Goal: Task Accomplishment & Management: Manage account settings

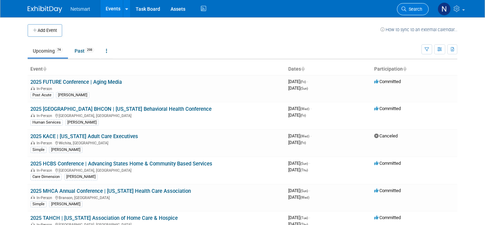
click at [410, 8] on span "Search" at bounding box center [415, 9] width 16 height 5
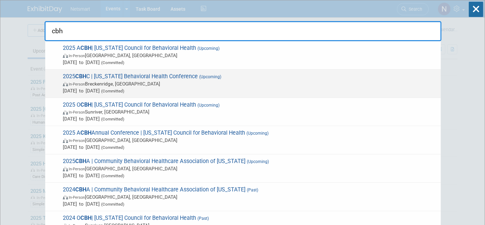
type input "cbh"
click at [94, 84] on span "In-Person Breckenridge, CO" at bounding box center [250, 83] width 375 height 7
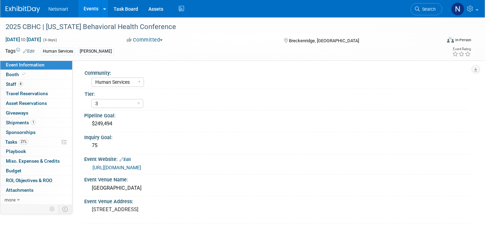
select select "Human Services"
select select "3"
select select "No"
click at [133, 168] on link "https://www.cbhc.org/conference/" at bounding box center [117, 167] width 49 height 6
click at [28, 142] on link "21% Tasks 21%" at bounding box center [36, 141] width 72 height 9
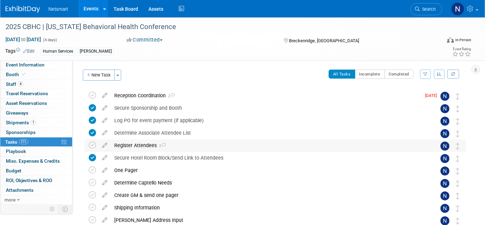
click at [143, 145] on div "Register Attendees 2" at bounding box center [269, 145] width 316 height 12
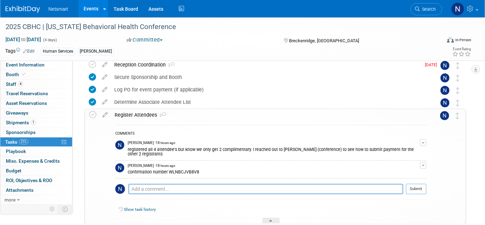
scroll to position [77, 0]
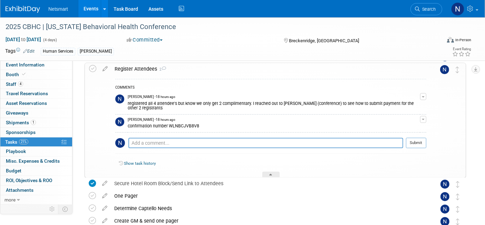
click at [183, 123] on div "confirmation number WLNBCJVB8V8" at bounding box center [274, 125] width 293 height 7
copy div "WLNBCJVB8V8"
click at [172, 139] on textarea at bounding box center [266, 143] width 275 height 10
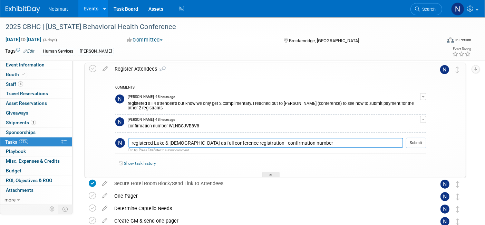
paste textarea "DBNKGZ3Q8YX"
type textarea "registered Luke & Christian as full conference registration - confirmation numb…"
click at [414, 141] on button "Submit" at bounding box center [416, 143] width 20 height 10
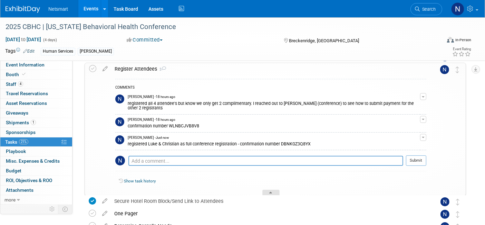
click at [265, 191] on div at bounding box center [271, 192] width 17 height 6
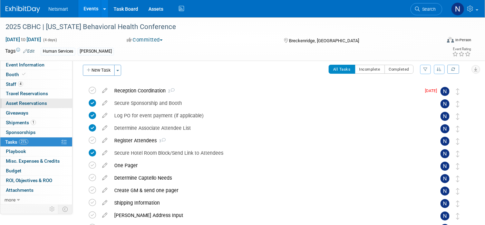
scroll to position [0, 0]
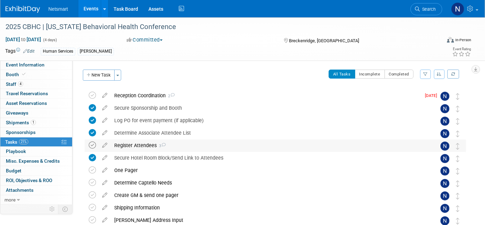
click at [91, 146] on icon at bounding box center [92, 144] width 7 height 7
click at [424, 9] on span "Search" at bounding box center [428, 9] width 16 height 5
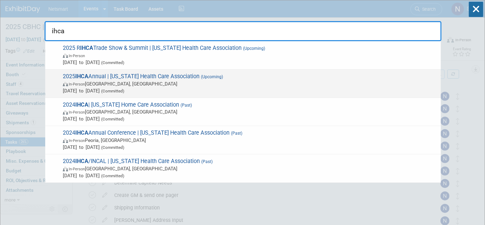
type input "ihca"
click at [133, 82] on span "In-Person Des Moines, IA" at bounding box center [250, 83] width 375 height 7
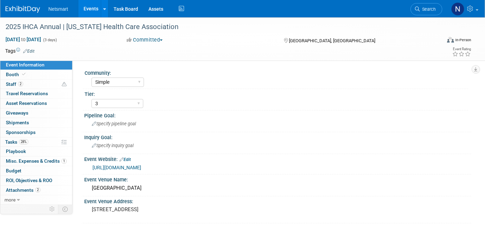
select select "Simple"
select select "3"
select select "No"
click at [28, 82] on link "2 Staff 2" at bounding box center [36, 83] width 72 height 9
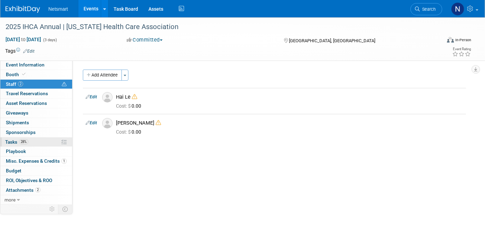
click at [22, 143] on span "28%" at bounding box center [23, 141] width 9 height 5
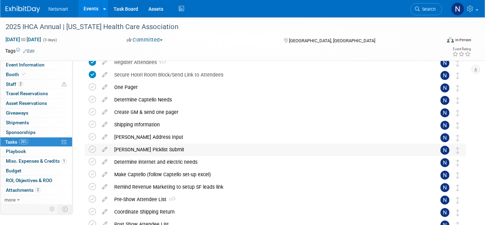
scroll to position [54, 0]
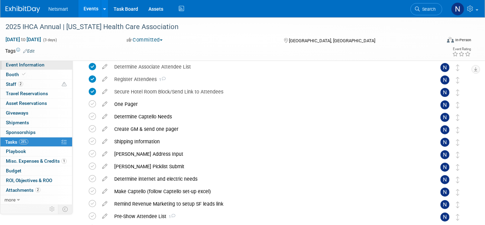
click at [40, 64] on span "Event Information" at bounding box center [25, 65] width 39 height 6
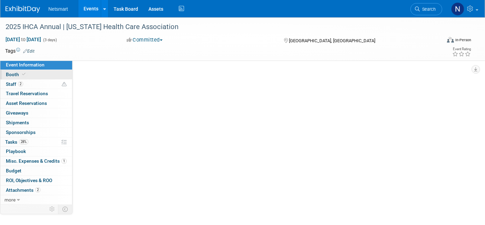
scroll to position [0, 0]
select select "Simple"
select select "3"
select select "No"
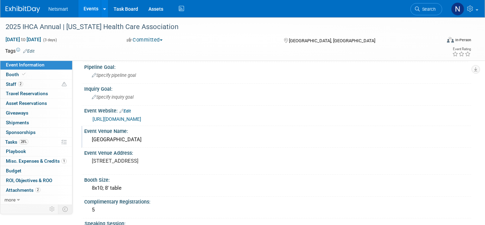
scroll to position [77, 0]
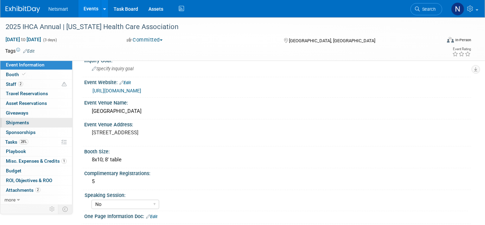
click at [36, 120] on link "0 Shipments 0" at bounding box center [36, 122] width 72 height 9
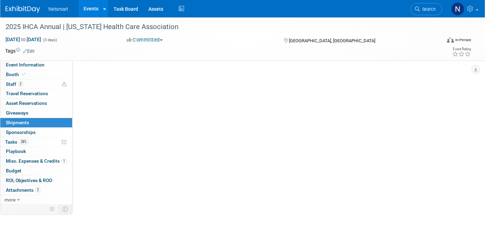
scroll to position [0, 0]
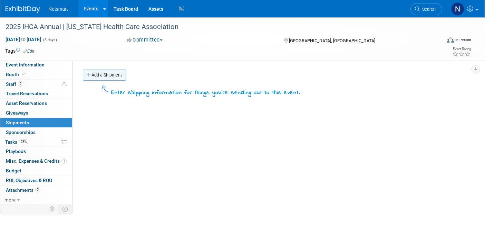
click at [104, 77] on link "Add a Shipment" at bounding box center [104, 74] width 43 height 11
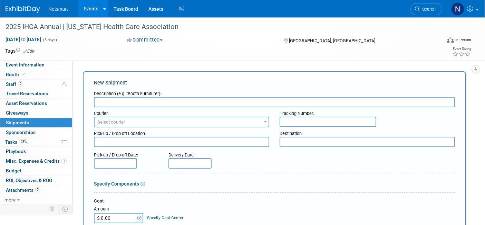
click at [118, 100] on input "text" at bounding box center [274, 102] width 361 height 10
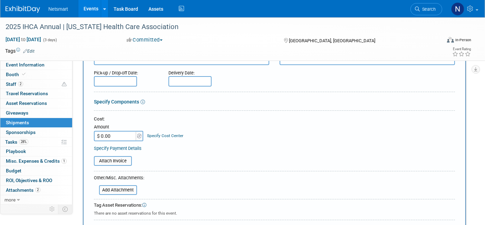
scroll to position [192, 0]
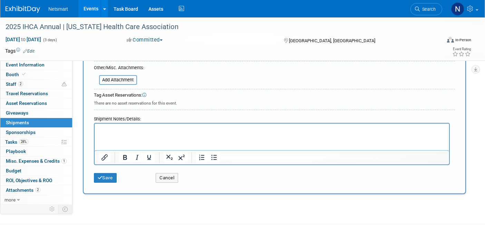
type input "info"
click at [126, 130] on p "Rich Text Area. Press ALT-0 for help." at bounding box center [271, 129] width 347 height 7
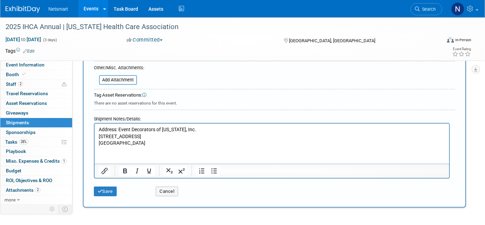
click at [119, 129] on p "Address: Event Decorators of Iowa, Inc. 301 SE 8th Street Des Moines, IA 50309" at bounding box center [271, 136] width 347 height 20
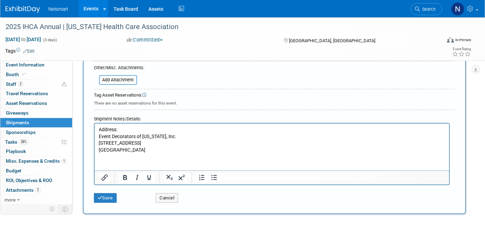
click at [156, 149] on p "Event Decorators of Iowa, Inc. 301 SE 8th Street Des Moines, IA 50309" at bounding box center [271, 143] width 347 height 20
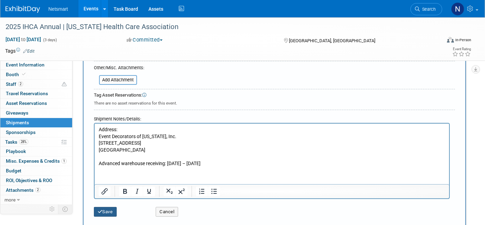
click at [105, 207] on button "Save" at bounding box center [105, 212] width 23 height 10
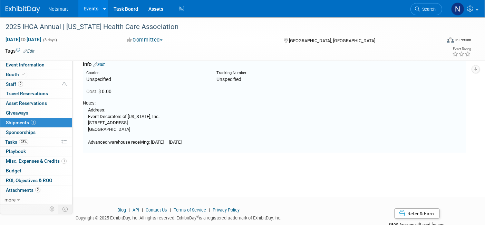
scroll to position [15, 0]
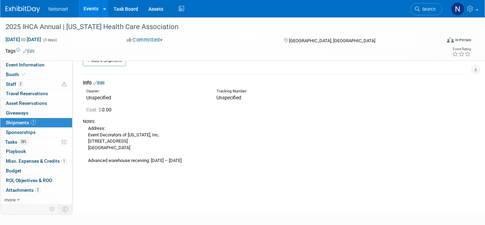
drag, startPoint x: 214, startPoint y: 163, endPoint x: 153, endPoint y: 162, distance: 61.5
click at [153, 162] on div "Notes: Address: Event Decorators of Iowa, Inc. 301 SE 8th Street Des Moines, IA…" at bounding box center [275, 140] width 384 height 51
copy div "August 19 – September 19"
drag, startPoint x: 86, startPoint y: 134, endPoint x: 134, endPoint y: 146, distance: 48.9
click at [134, 145] on div "Address: Event Decorators of Iowa, Inc. 301 SE 8th Street Des Moines, IA 50309 …" at bounding box center [275, 143] width 384 height 39
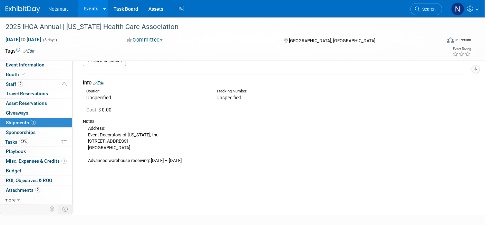
copy div "Event Decorators of Iowa, Inc. 301 SE 8th Street Des Moines, IA 50309"
click at [24, 139] on span "28%" at bounding box center [23, 141] width 9 height 5
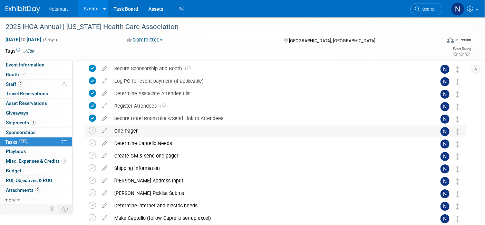
scroll to position [38, 0]
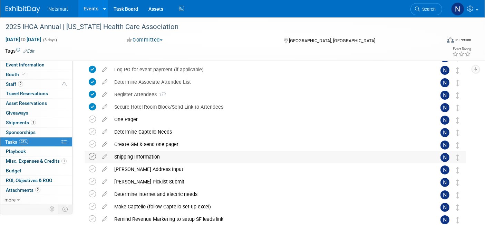
click at [93, 157] on icon at bounding box center [92, 156] width 7 height 7
click at [93, 168] on icon at bounding box center [92, 168] width 7 height 7
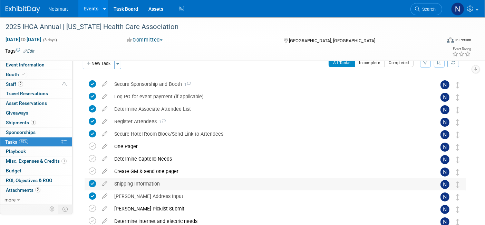
scroll to position [0, 0]
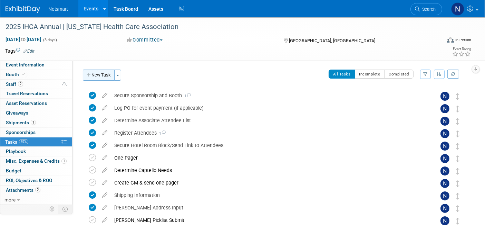
click at [105, 77] on button "New Task" at bounding box center [99, 74] width 32 height 11
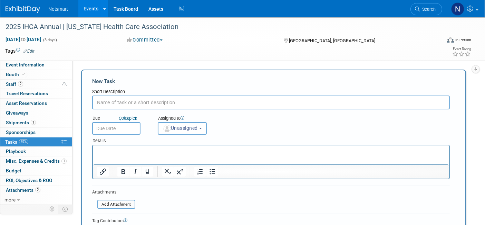
click at [177, 98] on input "text" at bounding box center [271, 102] width 358 height 14
type input "material & handling"
click at [171, 130] on button "Unassigned" at bounding box center [182, 128] width 49 height 12
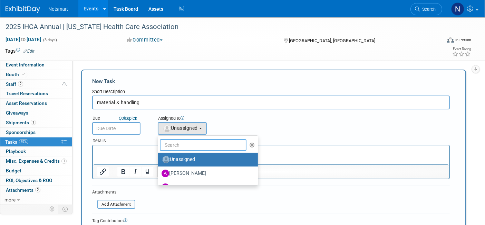
click at [177, 145] on input "text" at bounding box center [203, 145] width 87 height 12
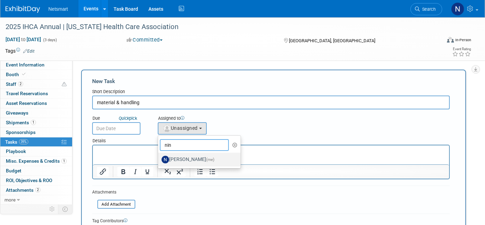
type input "nin"
click at [179, 160] on label "Nina Finn (me)" at bounding box center [198, 159] width 72 height 11
click at [159, 160] on input "Nina Finn (me)" at bounding box center [157, 158] width 4 height 4
select select "a52b5e8a-b2fd-4a4e-8599-2a3670a086e7"
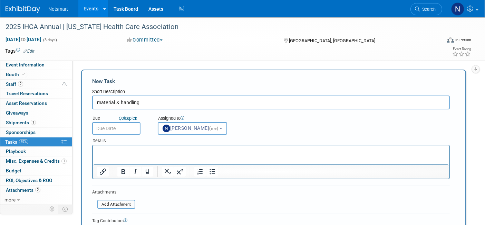
click at [148, 152] on p "Rich Text Area. Press ALT-0 for help." at bounding box center [271, 151] width 349 height 7
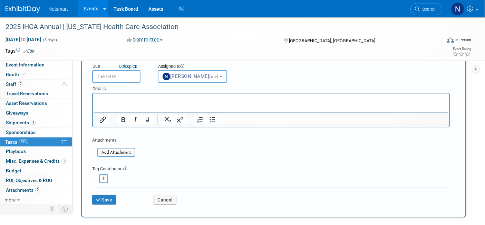
scroll to position [52, 0]
click at [109, 195] on button "Save" at bounding box center [104, 199] width 24 height 10
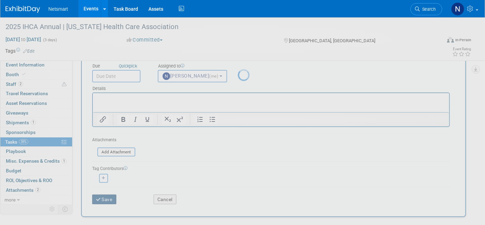
scroll to position [0, 0]
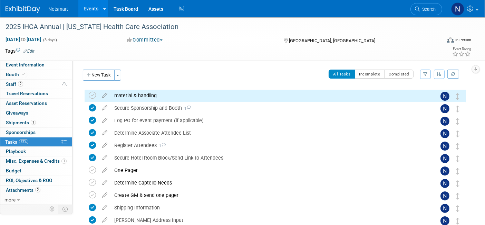
click at [151, 95] on div "material & handling" at bounding box center [269, 95] width 316 height 12
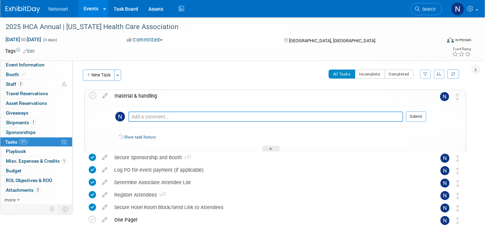
click at [152, 113] on textarea at bounding box center [266, 116] width 275 height 10
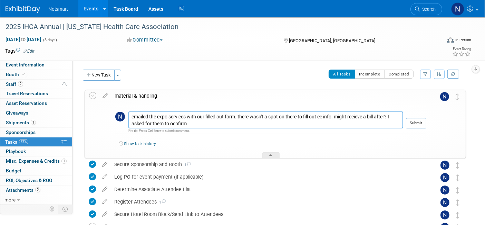
click at [180, 119] on textarea "emailed the expo services with our filled out form. there wasn't a spot on ther…" at bounding box center [266, 119] width 275 height 17
click at [180, 120] on textarea "emailed the expo services with our filled out form. there wasn't a spot on ther…" at bounding box center [266, 119] width 275 height 17
click at [357, 114] on textarea "emailed the expo services with our filled out form. there wasn't a spot on ther…" at bounding box center [266, 119] width 275 height 17
type textarea "emailed the expo services with our filled out form. there wasn't a spot on ther…"
click at [420, 129] on div at bounding box center [416, 130] width 20 height 5
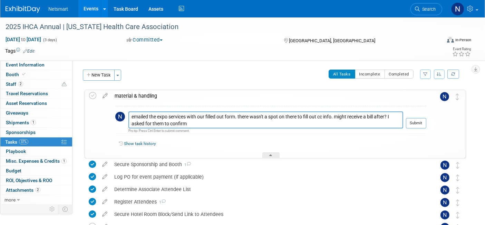
click at [420, 128] on div at bounding box center [416, 130] width 20 height 5
click at [419, 125] on button "Submit" at bounding box center [416, 123] width 20 height 10
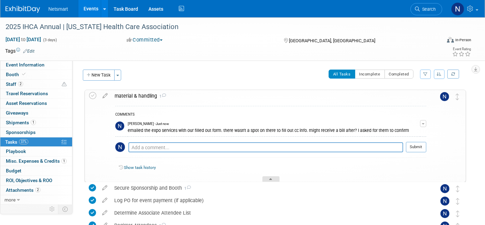
click at [273, 179] on div at bounding box center [271, 179] width 17 height 6
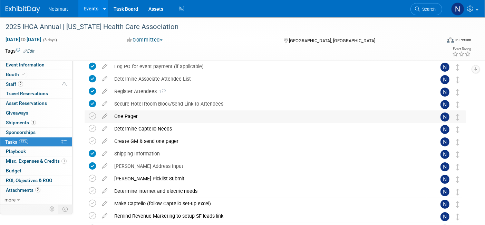
scroll to position [38, 0]
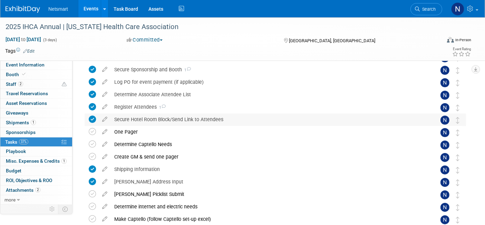
click at [179, 117] on div "Secure Hotel Room Block/Send Link to Attendees" at bounding box center [269, 119] width 316 height 12
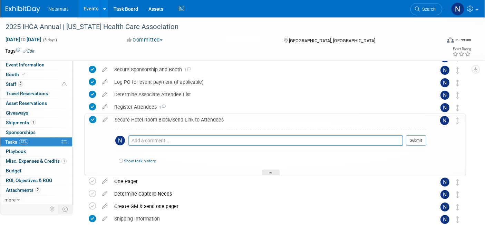
click at [179, 117] on div "Secure Hotel Room Block/Send Link to Attendees" at bounding box center [268, 120] width 315 height 12
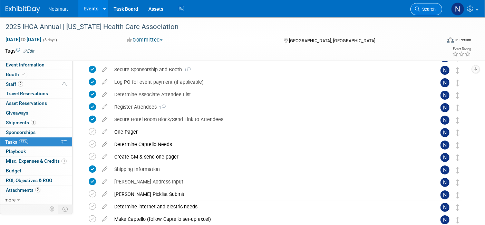
click at [422, 6] on link "Search" at bounding box center [427, 9] width 32 height 12
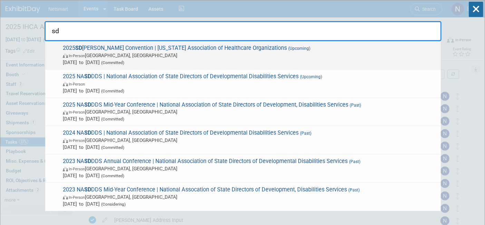
type input "sd"
click at [119, 54] on span "In-Person Sioux Falls, SD" at bounding box center [250, 55] width 375 height 7
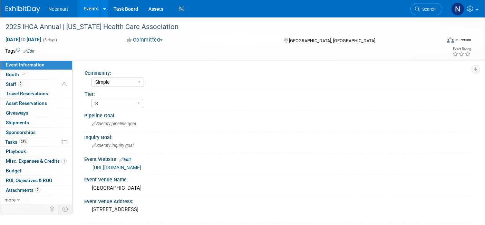
select select "Simple"
select select "3"
select select "No"
click at [425, 8] on span "Search" at bounding box center [428, 9] width 16 height 5
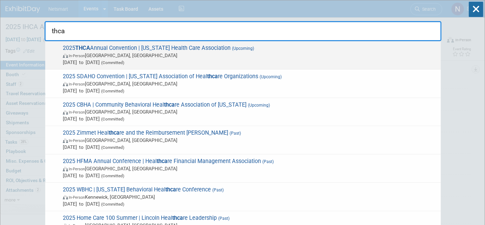
type input "thca"
click at [86, 59] on span "Sep 21, 2025 to Sep 24, 2025 (Committed)" at bounding box center [250, 62] width 375 height 7
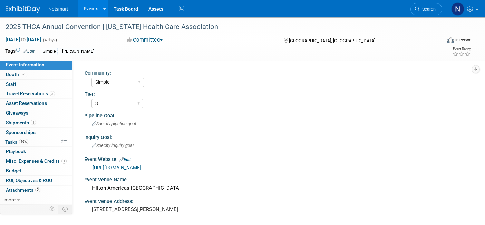
select select "Simple"
select select "3"
select select "No"
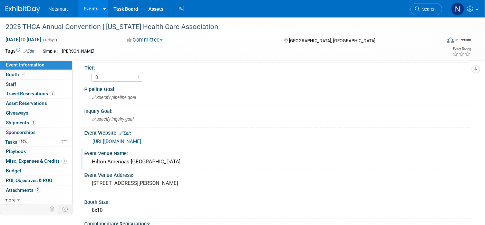
scroll to position [38, 0]
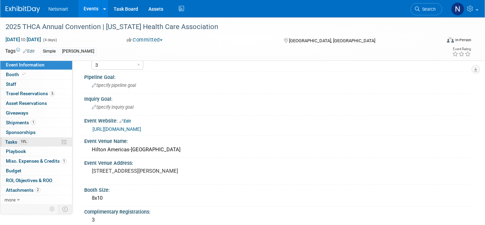
click at [33, 141] on link "19% Tasks 19%" at bounding box center [36, 141] width 72 height 9
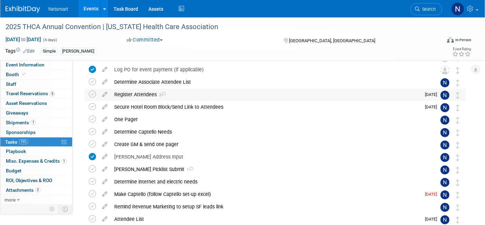
click at [138, 95] on div "Register Attendees 3" at bounding box center [266, 94] width 310 height 12
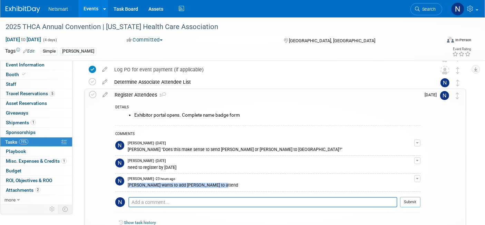
drag, startPoint x: 223, startPoint y: 181, endPoint x: 128, endPoint y: 185, distance: 94.7
click at [128, 185] on div "[PERSON_NAME] wants to add [PERSON_NAME] to attend" at bounding box center [271, 184] width 287 height 7
copy div "[PERSON_NAME] wants to add [PERSON_NAME] to attend"
click at [423, 11] on span "Search" at bounding box center [428, 9] width 16 height 5
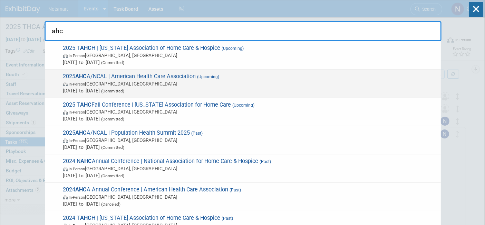
type input "ahc"
click at [118, 86] on span "In-Person Las Vegas, NV" at bounding box center [250, 83] width 375 height 7
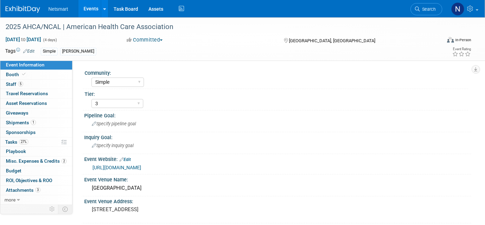
select select "Simple"
select select "3"
click at [34, 142] on link "27% Tasks 27%" at bounding box center [36, 141] width 72 height 9
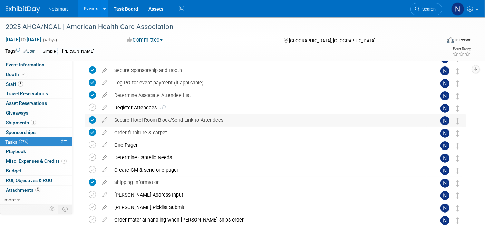
scroll to position [77, 0]
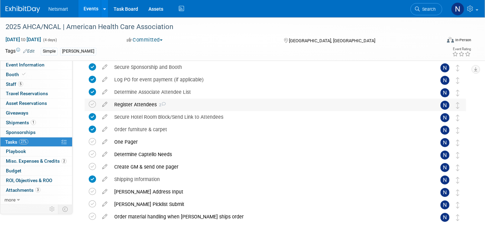
click at [140, 100] on div "Register Attendees 2" at bounding box center [269, 104] width 316 height 12
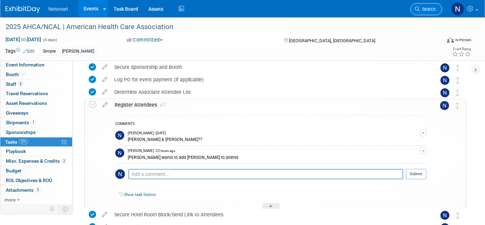
click at [425, 12] on link "Search" at bounding box center [427, 9] width 32 height 12
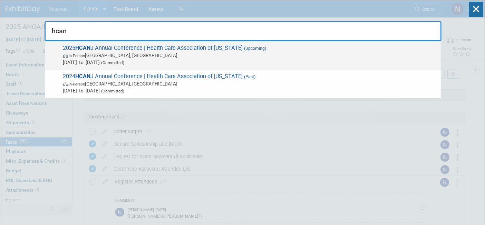
type input "hcan"
click at [98, 47] on span "2025 HCAN J Annual Conference | Health Care Association of New Jersey (Upcoming…" at bounding box center [249, 55] width 377 height 21
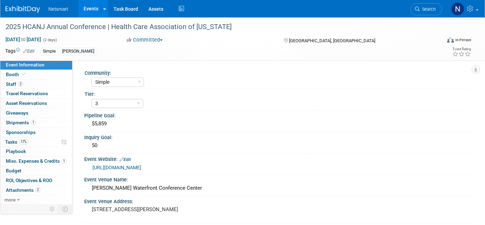
select select "Simple"
select select "3"
select select "No"
click at [36, 141] on link "17% Tasks 17%" at bounding box center [36, 141] width 72 height 9
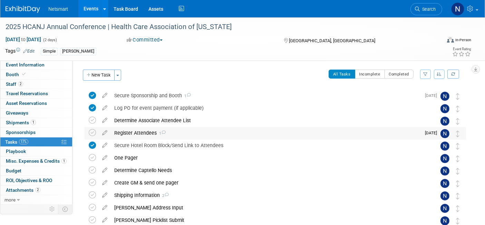
click at [136, 132] on div "Register Attendees 1" at bounding box center [266, 133] width 310 height 12
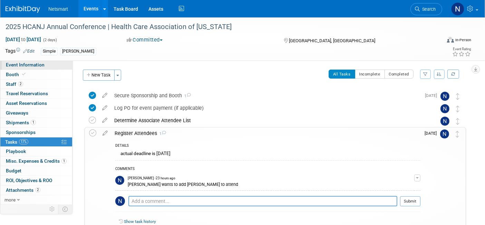
click at [38, 65] on span "Event Information" at bounding box center [25, 65] width 39 height 6
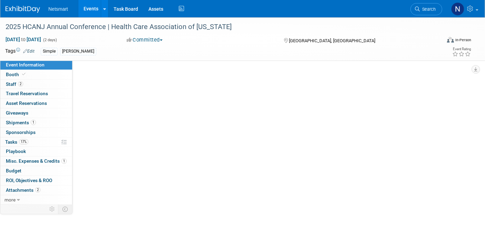
select select "Simple"
select select "3"
select select "No"
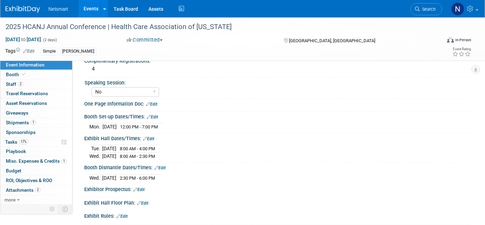
scroll to position [178, 0]
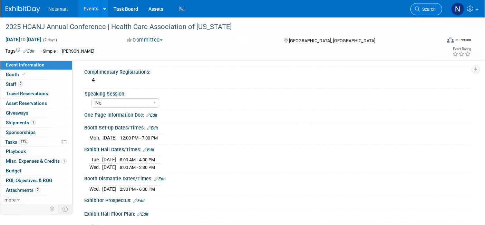
click at [425, 7] on span "Search" at bounding box center [428, 9] width 16 height 5
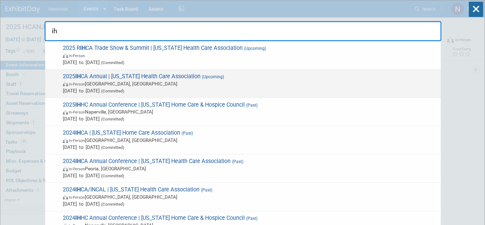
type input "ih"
click at [104, 83] on span "In-Person Des Moines, IA" at bounding box center [250, 83] width 375 height 7
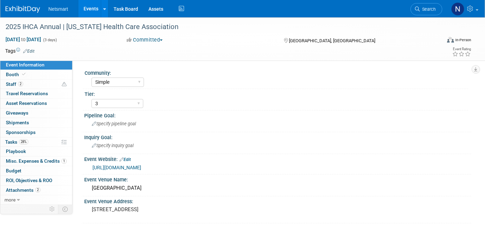
select select "Simple"
select select "3"
select select "No"
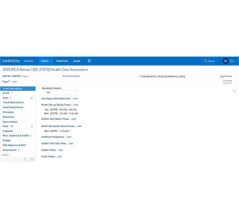
scroll to position [192, 0]
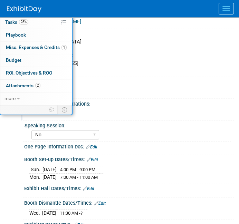
click at [187, 111] on div "5" at bounding box center [128, 112] width 199 height 11
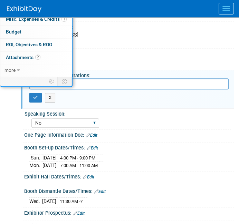
scroll to position [230, 0]
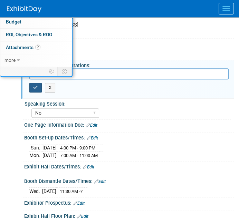
drag, startPoint x: 28, startPoint y: 81, endPoint x: 32, endPoint y: 84, distance: 5.3
click at [28, 82] on div "X" at bounding box center [129, 87] width 210 height 17
click at [33, 85] on icon "button" at bounding box center [35, 87] width 5 height 4
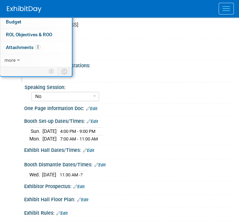
click at [92, 148] on link "Edit" at bounding box center [88, 150] width 11 height 5
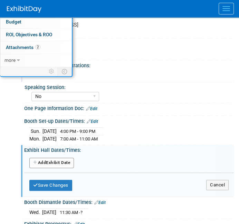
click at [63, 158] on button "Add Another Exhibit Date" at bounding box center [51, 163] width 45 height 10
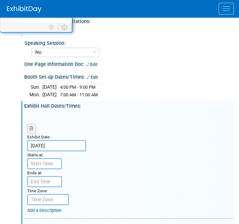
scroll to position [307, 0]
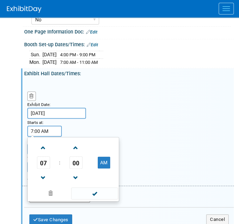
click at [45, 126] on input "7:00 AM" at bounding box center [44, 131] width 35 height 11
click at [49, 159] on span "07" at bounding box center [43, 163] width 13 height 12
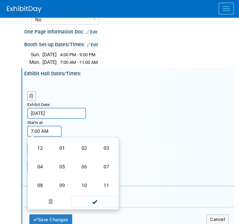
click at [108, 182] on td "11" at bounding box center [106, 185] width 22 height 19
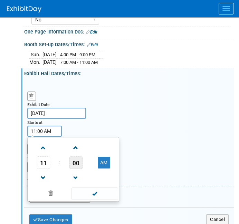
click at [75, 157] on span "00" at bounding box center [75, 163] width 13 height 12
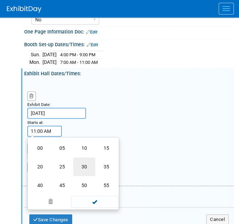
click at [86, 160] on td "30" at bounding box center [84, 167] width 22 height 19
type input "11:30 AM"
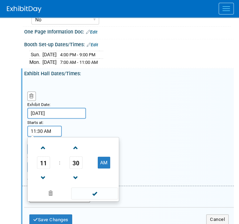
click at [88, 190] on span at bounding box center [94, 194] width 47 height 12
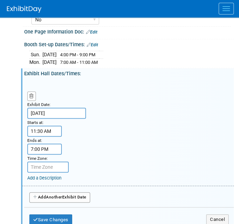
click at [46, 145] on input "7:00 PM" at bounding box center [44, 149] width 35 height 11
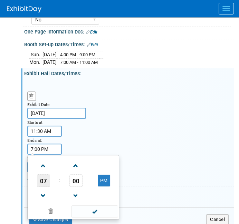
click at [47, 174] on span "07" at bounding box center [43, 180] width 13 height 12
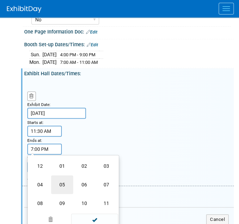
click at [57, 177] on td "05" at bounding box center [62, 185] width 22 height 19
type input "5:00 PM"
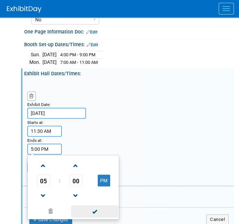
click at [93, 207] on span at bounding box center [94, 212] width 47 height 12
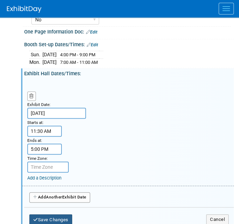
click at [53, 215] on button "Save Changes" at bounding box center [50, 220] width 43 height 11
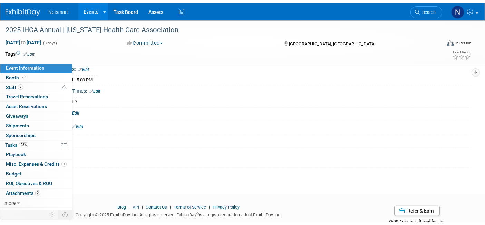
scroll to position [234, 0]
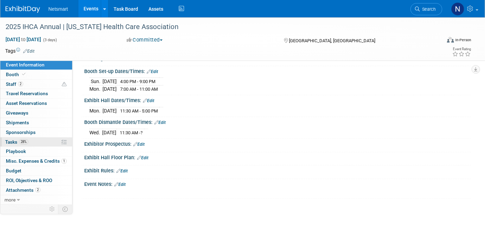
click at [40, 142] on link "28% Tasks 28%" at bounding box center [36, 141] width 72 height 9
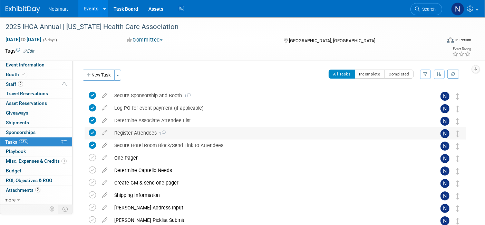
click at [141, 135] on div "Register Attendees 1" at bounding box center [269, 133] width 316 height 12
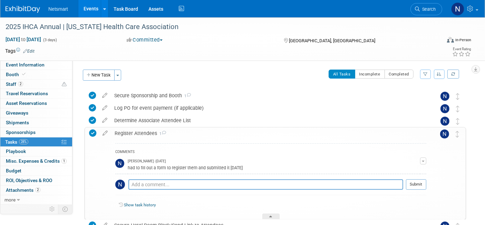
click at [141, 135] on div "Register Attendees 1" at bounding box center [268, 133] width 315 height 12
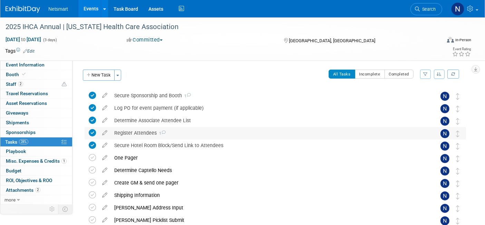
click at [138, 135] on div "Register Attendees 1" at bounding box center [269, 133] width 316 height 12
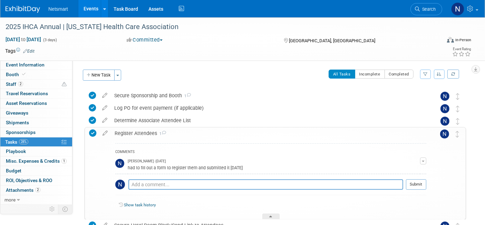
click at [137, 135] on div "Register Attendees 1" at bounding box center [268, 133] width 315 height 12
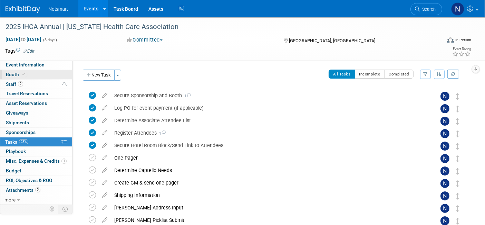
click at [38, 76] on link "Booth" at bounding box center [36, 74] width 72 height 9
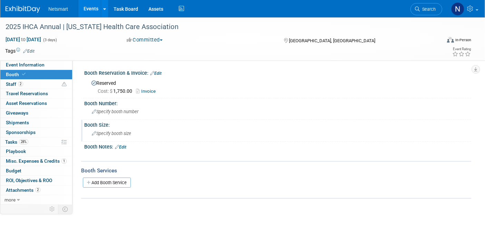
click at [108, 131] on span "Specify booth size" at bounding box center [111, 133] width 39 height 5
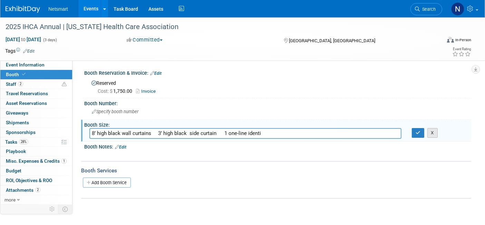
type input "8’ high black wall curtains 3’ high black side curtain 1 one-line identi"
drag, startPoint x: 436, startPoint y: 133, endPoint x: 306, endPoint y: 129, distance: 130.3
click at [432, 133] on button "X" at bounding box center [433, 133] width 11 height 10
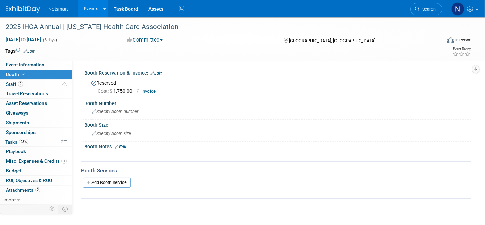
click at [126, 147] on link "Edit" at bounding box center [120, 146] width 11 height 5
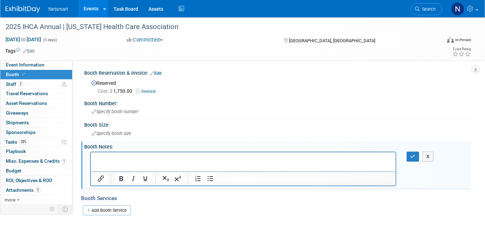
click at [114, 160] on p "Rich Text Area. Press ALT-0 for help." at bounding box center [243, 157] width 297 height 7
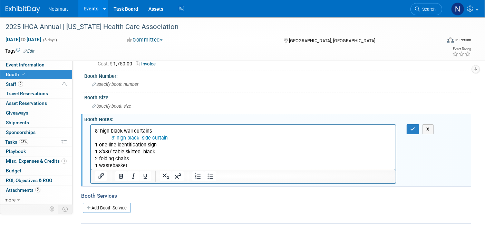
scroll to position [38, 0]
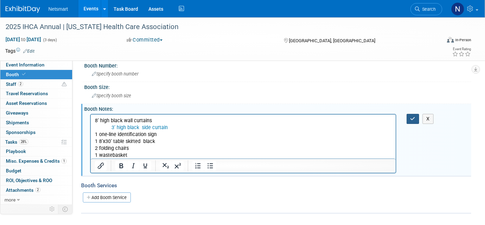
click at [411, 117] on icon "button" at bounding box center [413, 118] width 5 height 5
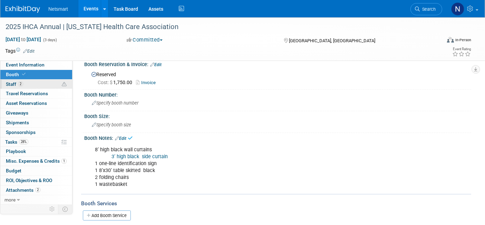
scroll to position [0, 0]
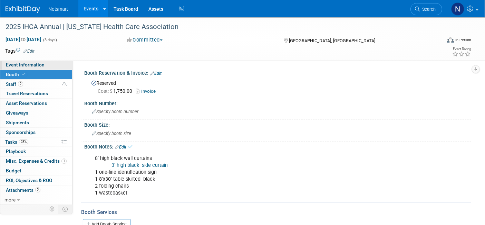
click at [41, 68] on link "Event Information" at bounding box center [36, 64] width 72 height 9
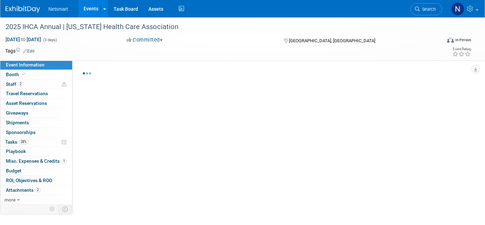
select select "Simple"
select select "3"
select select "No"
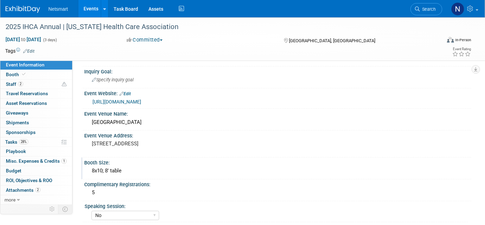
scroll to position [77, 0]
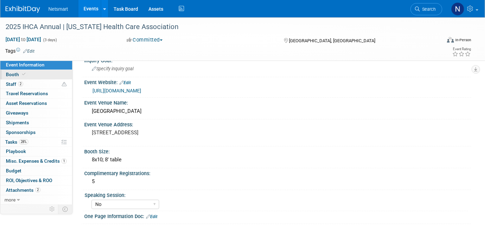
click at [42, 74] on link "Booth" at bounding box center [36, 74] width 72 height 9
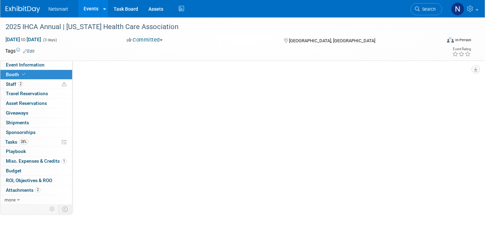
scroll to position [0, 0]
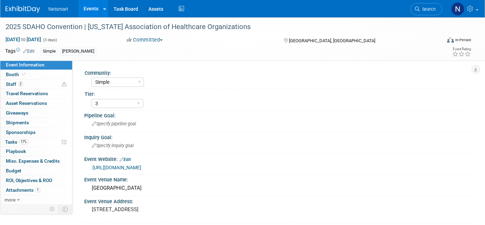
select select "Simple"
select select "3"
select select "Yes"
click at [135, 166] on link "[URL][DOMAIN_NAME]" at bounding box center [117, 167] width 49 height 6
click at [44, 27] on div "2025 SDAHO Convention | [US_STATE] Association of Healthcare Organizations" at bounding box center [217, 27] width 429 height 12
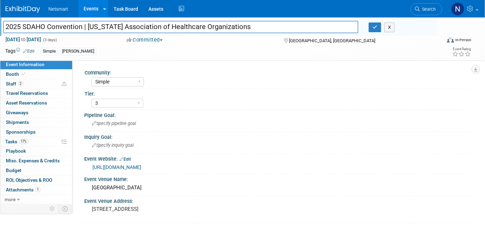
click at [5, 25] on input "2025 SDAHO Convention | [US_STATE] Association of Healthcare Organizations" at bounding box center [181, 27] width 356 height 12
drag, startPoint x: 23, startPoint y: 27, endPoint x: 81, endPoint y: 25, distance: 58.1
click at [81, 25] on input "2025 SDAHO Convention | [US_STATE] Association of Healthcare Organizations" at bounding box center [181, 27] width 356 height 12
drag, startPoint x: 85, startPoint y: 26, endPoint x: 269, endPoint y: 20, distance: 184.2
click at [270, 21] on input "2025 SDAHO Convention | [US_STATE] Association of Healthcare Organizations" at bounding box center [181, 27] width 356 height 12
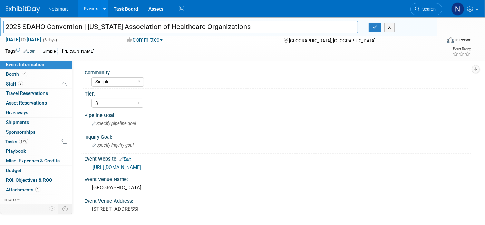
click at [132, 29] on input "2025 SDAHO Convention | [US_STATE] Association of Healthcare Organizations" at bounding box center [181, 27] width 356 height 12
drag, startPoint x: 88, startPoint y: 27, endPoint x: 294, endPoint y: 20, distance: 206.0
click at [307, 21] on input "2025 SDAHO Convention | [US_STATE] Association of Healthcare Organizations" at bounding box center [181, 27] width 356 height 12
drag, startPoint x: 23, startPoint y: 27, endPoint x: 82, endPoint y: 23, distance: 58.5
click at [82, 23] on input "2025 SDAHO Convention | [US_STATE] Association of Healthcare Organizations" at bounding box center [181, 27] width 356 height 12
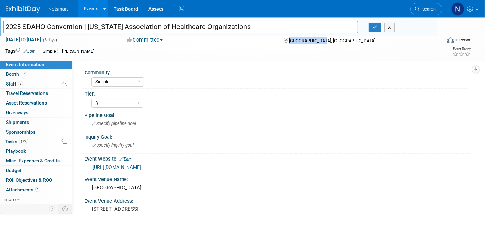
drag, startPoint x: 290, startPoint y: 40, endPoint x: 338, endPoint y: 37, distance: 48.1
click at [338, 39] on div "[GEOGRAPHIC_DATA], [GEOGRAPHIC_DATA]" at bounding box center [337, 40] width 109 height 8
copy span "[GEOGRAPHIC_DATA], [GEOGRAPHIC_DATA]"
click at [34, 74] on link "Booth" at bounding box center [36, 73] width 72 height 9
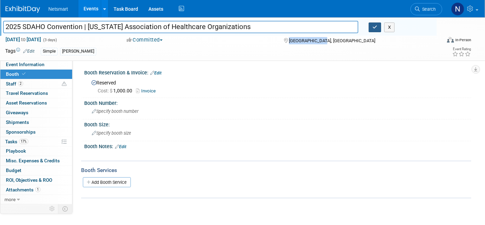
click at [373, 24] on button "button" at bounding box center [375, 27] width 12 height 10
click at [423, 4] on link "Search" at bounding box center [427, 9] width 32 height 12
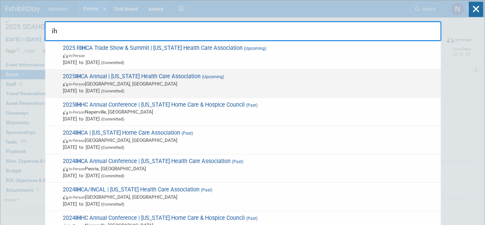
type input "ih"
click at [102, 81] on span "In-Person [GEOGRAPHIC_DATA], [GEOGRAPHIC_DATA]" at bounding box center [250, 83] width 375 height 7
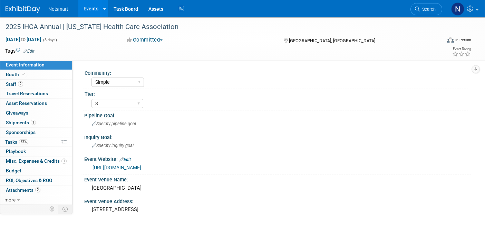
select select "Simple"
select select "3"
select select "No"
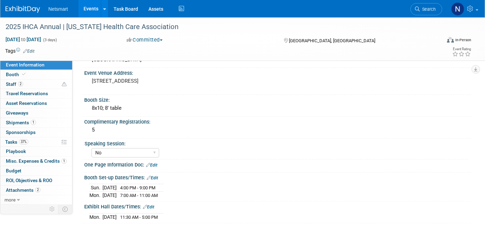
scroll to position [77, 0]
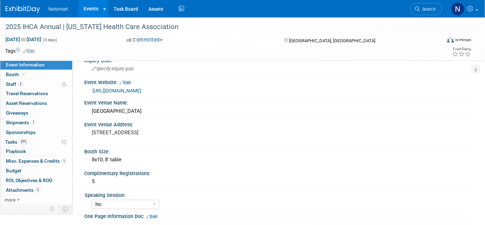
click at [141, 89] on link "https://iowahealthcare.org/education/convention/" at bounding box center [117, 91] width 49 height 6
click at [36, 124] on link "1 Shipments 1" at bounding box center [36, 122] width 72 height 9
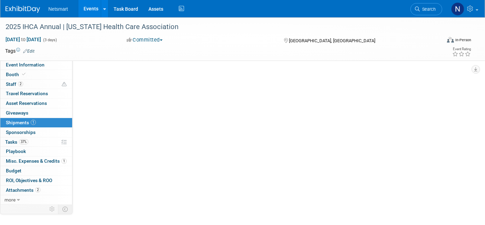
scroll to position [0, 0]
click at [38, 142] on link "37% Tasks 37%" at bounding box center [36, 141] width 72 height 9
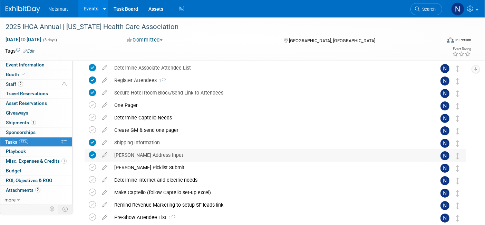
scroll to position [77, 0]
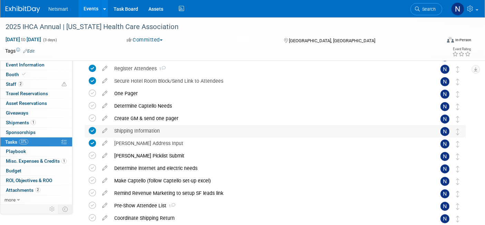
click at [93, 131] on icon at bounding box center [92, 130] width 7 height 7
click at [150, 131] on div "Shipping Information" at bounding box center [269, 131] width 316 height 12
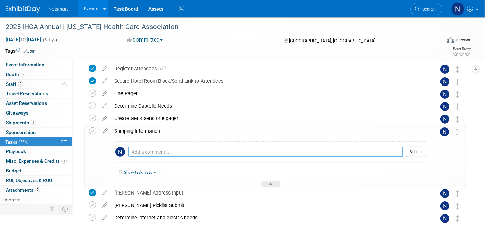
click at [153, 150] on textarea at bounding box center [266, 151] width 275 height 10
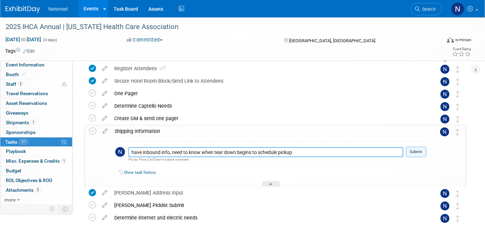
type textarea "have inbound info, need to know when tear down begins to schedule pickup"
click at [422, 146] on button "Submit" at bounding box center [416, 151] width 20 height 10
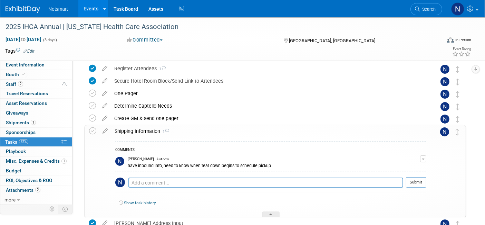
click at [270, 211] on div at bounding box center [271, 214] width 17 height 6
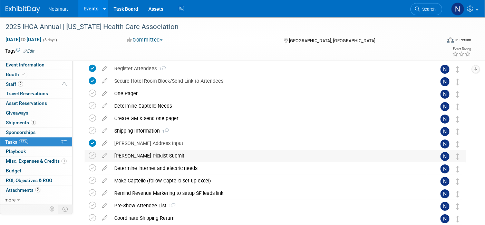
click at [146, 156] on div "Derse Picklist Submit" at bounding box center [269, 156] width 316 height 12
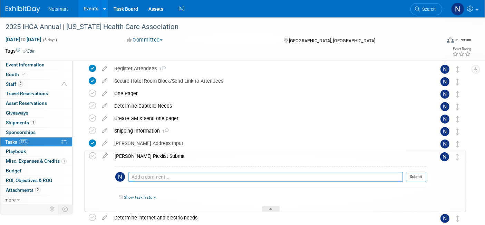
click at [145, 176] on textarea at bounding box center [266, 176] width 275 height 10
type textarea "need to see if table drape fits an 8' table"
click at [410, 177] on button "Submit" at bounding box center [416, 176] width 20 height 10
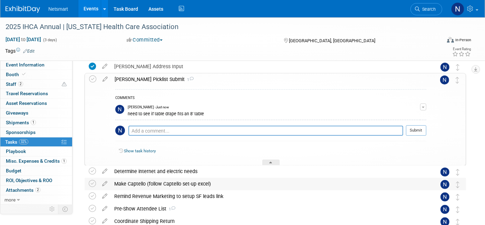
click at [270, 161] on icon at bounding box center [271, 163] width 3 height 4
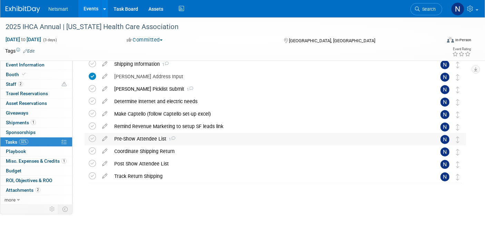
scroll to position [143, 0]
click at [93, 102] on icon at bounding box center [92, 101] width 7 height 7
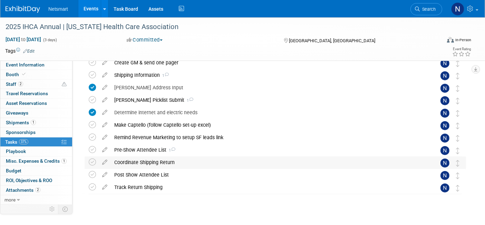
scroll to position [104, 0]
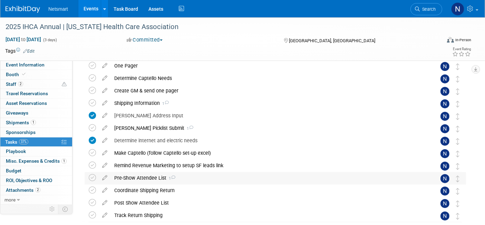
click at [146, 175] on div "Pre-Show Attendee List 1" at bounding box center [269, 178] width 316 height 12
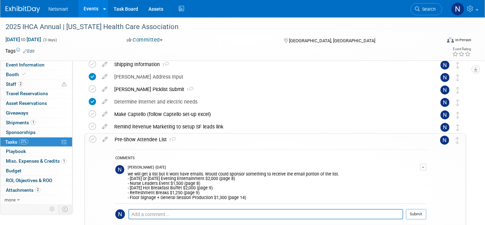
scroll to position [181, 0]
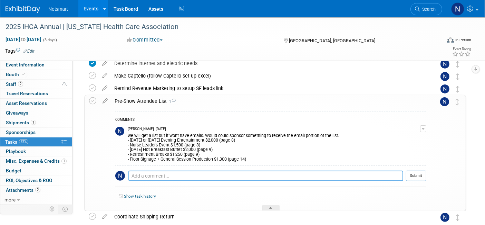
click at [148, 175] on textarea at bounding box center [266, 175] width 275 height 10
type textarea "I'm gonna ask claire to scrub the list"
click at [418, 175] on button "Submit" at bounding box center [416, 175] width 20 height 10
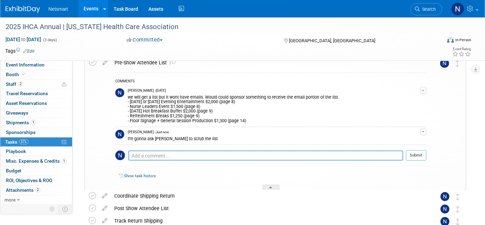
click at [270, 186] on icon at bounding box center [271, 188] width 3 height 4
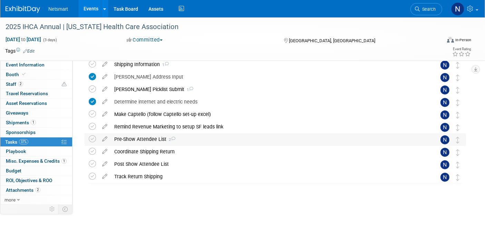
click at [135, 138] on div "Pre-Show Attendee List 2" at bounding box center [269, 139] width 316 height 12
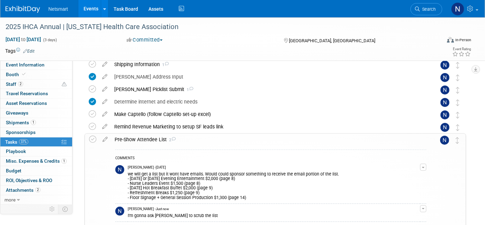
scroll to position [181, 0]
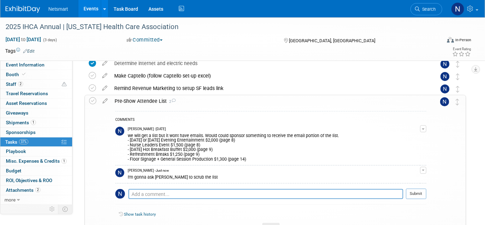
click at [271, 221] on div "Show task history" at bounding box center [270, 215] width 311 height 15
click at [270, 224] on icon at bounding box center [271, 227] width 3 height 4
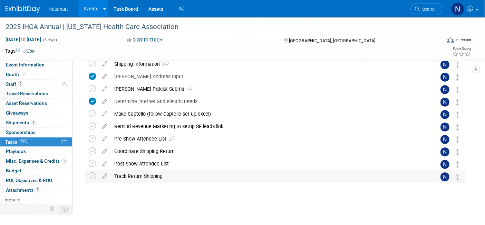
scroll to position [143, 0]
click at [145, 140] on div "Pre-Show Attendee List 2" at bounding box center [269, 139] width 316 height 12
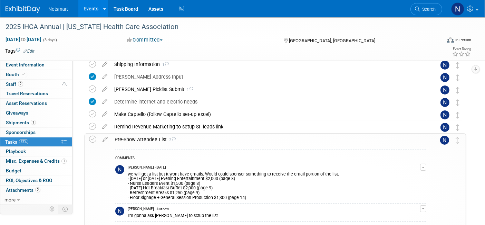
click at [147, 138] on div "Pre-Show Attendee List 2" at bounding box center [268, 139] width 315 height 12
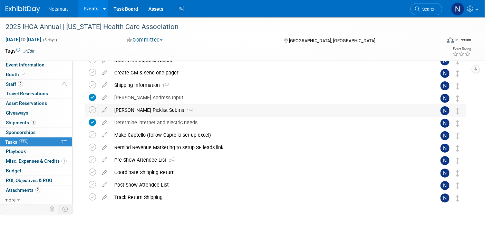
scroll to position [104, 0]
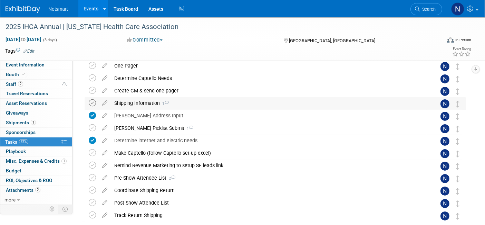
click at [93, 101] on icon at bounding box center [92, 102] width 7 height 7
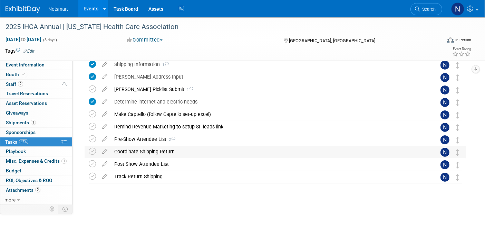
click at [141, 150] on div "Coordinate Shipping Return" at bounding box center [269, 151] width 316 height 12
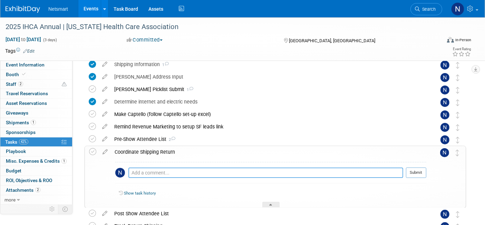
click at [139, 172] on textarea at bounding box center [266, 172] width 275 height 10
click at [164, 170] on textarea "need to schudule pickup for September 22 6-8 pm" at bounding box center [266, 173] width 275 height 10
type textarea "need to schedule pickup for September 22 6-8 pm"
click at [104, 151] on icon at bounding box center [105, 150] width 12 height 9
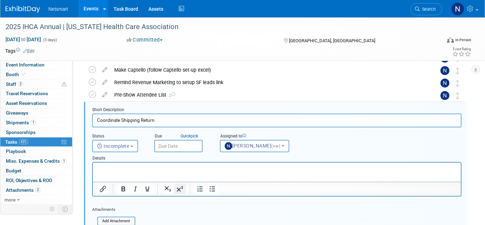
scroll to position [0, 0]
click at [173, 145] on input "text" at bounding box center [178, 146] width 48 height 12
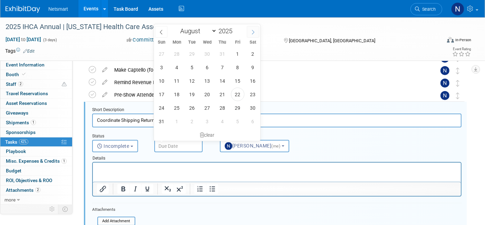
click at [253, 33] on icon at bounding box center [253, 32] width 2 height 4
select select "8"
click at [195, 80] on span "16" at bounding box center [192, 80] width 13 height 13
type input "Sep 16, 2025"
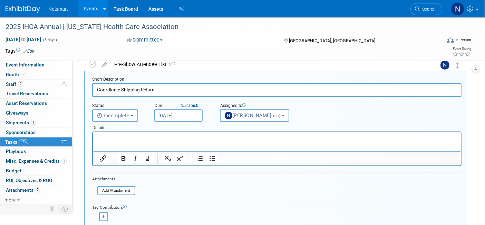
scroll to position [264, 0]
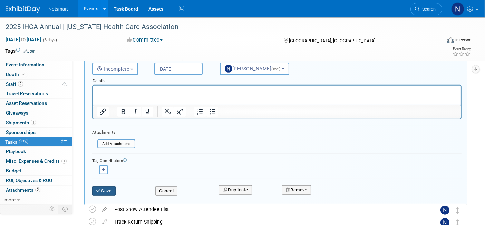
click at [110, 188] on button "Save" at bounding box center [103, 191] width 23 height 10
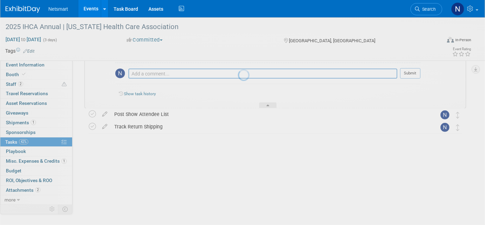
scroll to position [192, 0]
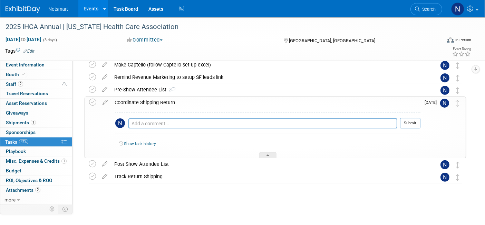
click at [147, 103] on div "Coordinate Shipping Return" at bounding box center [266, 102] width 310 height 12
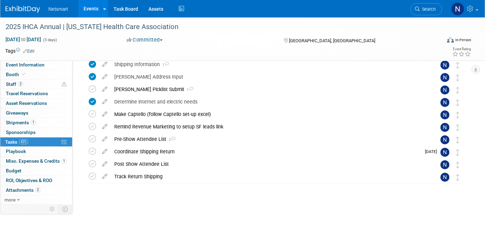
click at [143, 150] on div "Coordinate Shipping Return" at bounding box center [266, 151] width 310 height 12
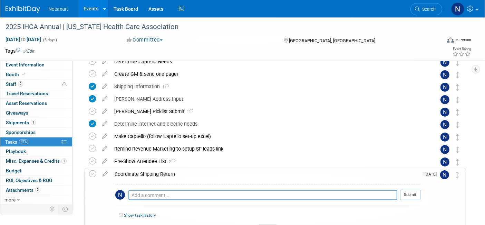
scroll to position [104, 0]
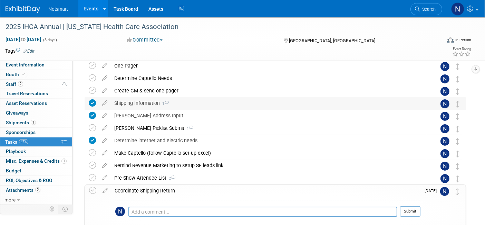
click at [139, 104] on div "Shipping Information 1" at bounding box center [269, 103] width 316 height 12
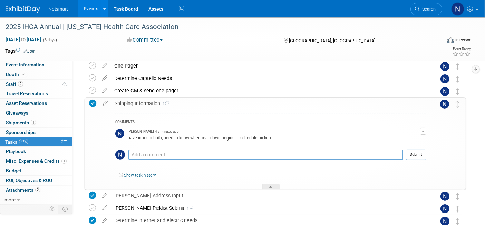
click at [139, 104] on div "Shipping Information 1" at bounding box center [268, 103] width 315 height 12
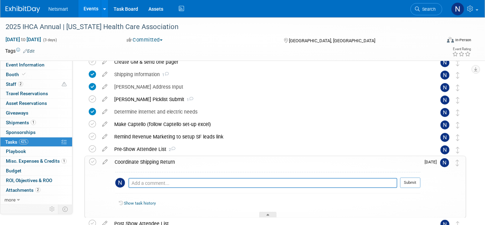
scroll to position [143, 0]
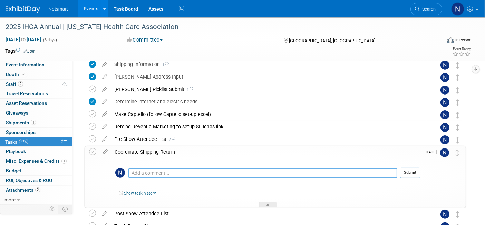
click at [171, 169] on textarea at bounding box center [263, 173] width 269 height 10
click at [205, 172] on textarea "schedule pickup from hotel on september 22 6-8 pm" at bounding box center [263, 173] width 269 height 10
type textarea "schedule pickup from hotel on September 22 6-8 pm"
click at [410, 170] on button "Submit" at bounding box center [410, 172] width 20 height 10
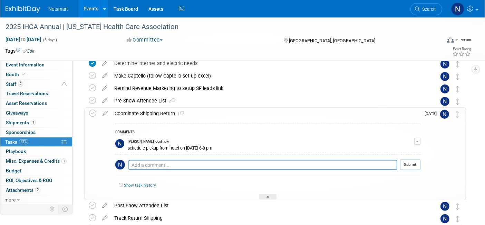
click at [267, 194] on div at bounding box center [267, 196] width 17 height 6
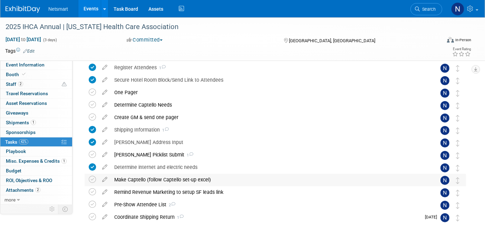
scroll to position [66, 0]
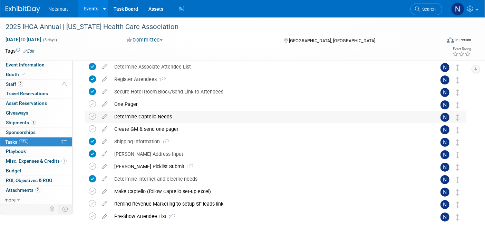
click at [133, 116] on div "Determine Captello Needs" at bounding box center [269, 117] width 316 height 12
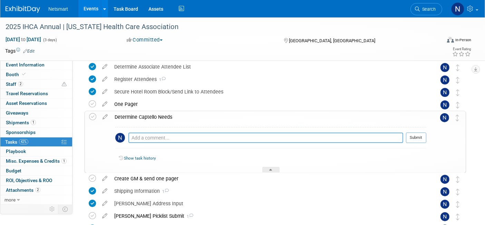
click at [140, 135] on textarea at bounding box center [266, 137] width 275 height 10
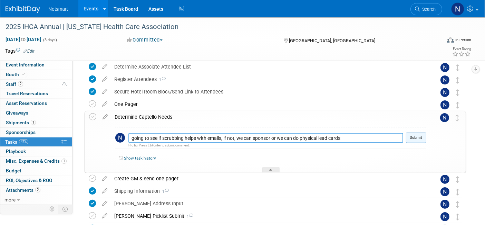
type textarea "going to see if scrubbing helps with emails, if not, we can sponsor or we can d…"
click at [415, 138] on button "Submit" at bounding box center [416, 137] width 20 height 10
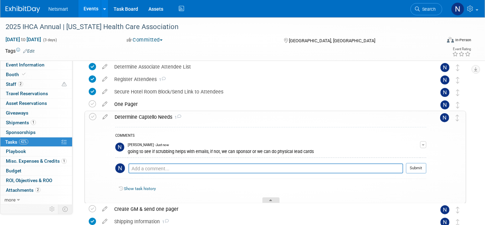
click at [270, 200] on icon at bounding box center [271, 201] width 3 height 4
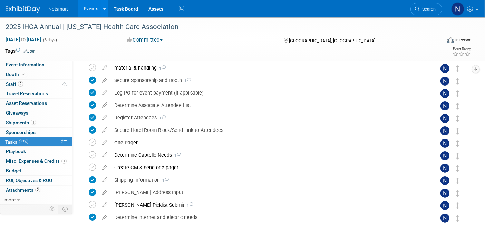
scroll to position [0, 0]
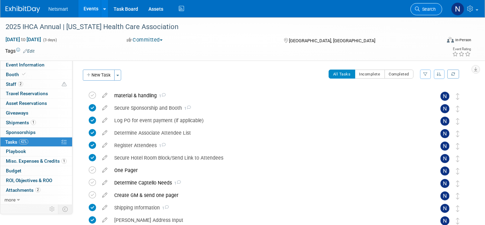
click at [422, 11] on span "Search" at bounding box center [428, 9] width 16 height 5
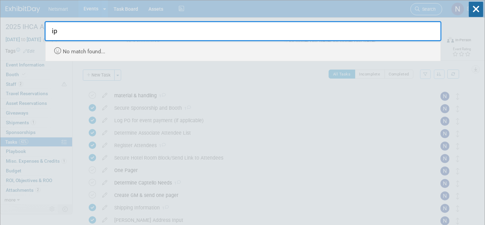
type input "i"
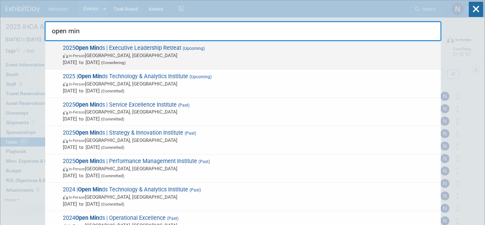
type input "open min"
click at [205, 57] on span "In-Person Gettysburg, PA" at bounding box center [250, 55] width 375 height 7
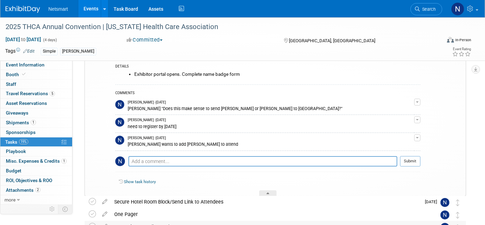
scroll to position [91, 0]
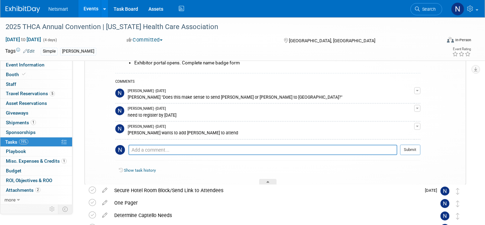
drag, startPoint x: 127, startPoint y: 132, endPoint x: 215, endPoint y: 131, distance: 88.1
click at [215, 131] on tr "[PERSON_NAME] - [DATE] [PERSON_NAME] wants to add [PERSON_NAME] to attend Edit …" at bounding box center [267, 130] width 305 height 18
click at [130, 132] on div "[PERSON_NAME] wants to add [PERSON_NAME] to attend" at bounding box center [271, 132] width 287 height 7
drag, startPoint x: 133, startPoint y: 132, endPoint x: 218, endPoint y: 130, distance: 85.0
click at [218, 130] on div "[PERSON_NAME] wants to add [PERSON_NAME] to attend" at bounding box center [271, 132] width 287 height 7
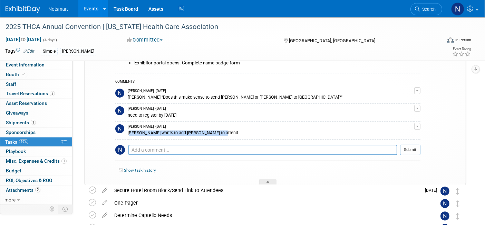
copy div "Jeff Kellam wants to add Jack Hill to attend"
click at [147, 134] on div "Jeff Kellam wants to add Jack Hill to attend" at bounding box center [271, 132] width 287 height 7
drag, startPoint x: 136, startPoint y: 132, endPoint x: 233, endPoint y: 130, distance: 97.1
click at [233, 130] on div "Jeff Kellam wants to add Jack Hill to attend" at bounding box center [271, 132] width 287 height 7
copy div "Kellam wants to add Jack Hill to attend"
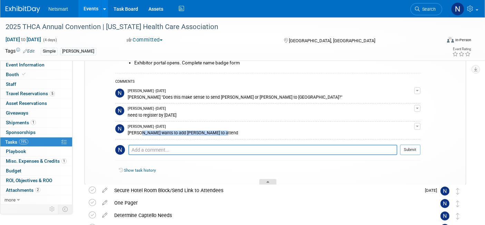
click at [271, 181] on div at bounding box center [267, 182] width 17 height 6
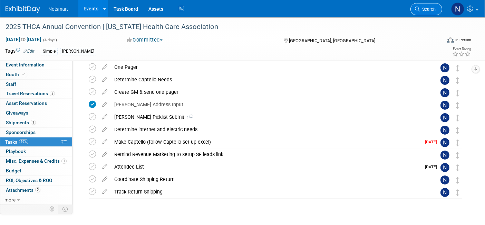
click at [420, 7] on span "Search" at bounding box center [428, 9] width 16 height 5
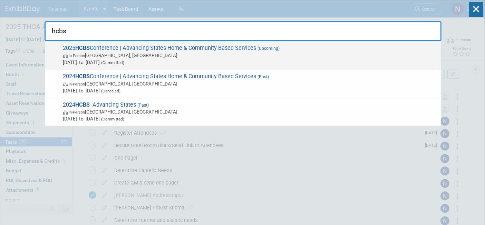
type input "hcbs"
click at [218, 61] on span "Aug 24, 2025 to Aug 28, 2025 (Committed)" at bounding box center [250, 62] width 375 height 7
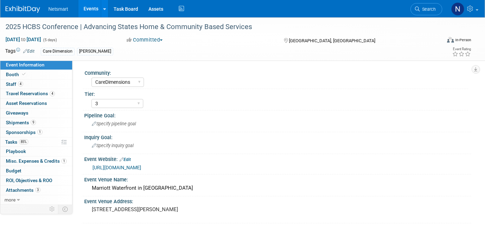
select select "CareDimensions"
select select "3"
click at [38, 159] on span "Misc. Expenses & Credits 1" at bounding box center [36, 161] width 61 height 6
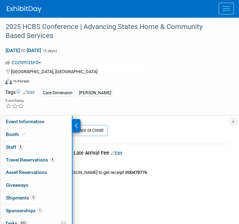
click at [78, 125] on div at bounding box center [77, 125] width 8 height 13
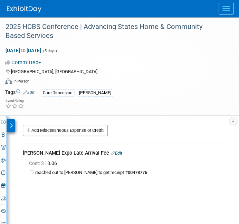
click at [111, 152] on link "Edit" at bounding box center [116, 153] width 11 height 5
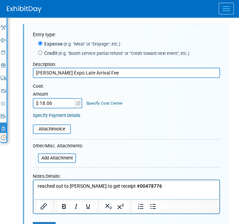
click at [59, 103] on input "$ 18.06" at bounding box center [54, 103] width 43 height 10
type input "$ 313.47"
click at [172, 187] on p "reached out to [PERSON_NAME] to get receipt # 00478776" at bounding box center [127, 186] width 178 height 7
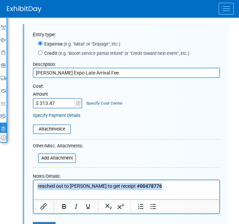
drag, startPoint x: 142, startPoint y: 189, endPoint x: 0, endPoint y: 191, distance: 142.4
click at [34, 190] on html "reached out to [PERSON_NAME] to get receipt # 00478776" at bounding box center [127, 185] width 186 height 10
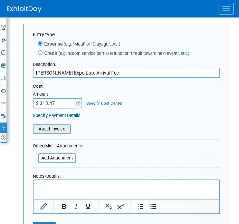
click at [60, 126] on input "file" at bounding box center [29, 129] width 82 height 8
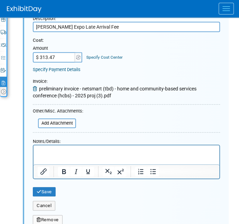
scroll to position [197, 0]
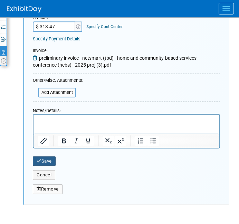
click at [46, 159] on button "Save" at bounding box center [44, 162] width 23 height 10
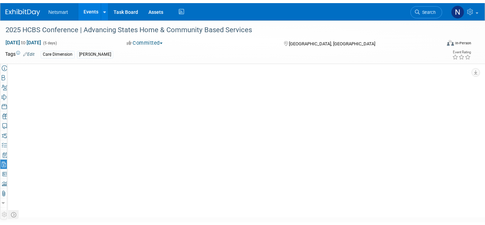
scroll to position [16, 0]
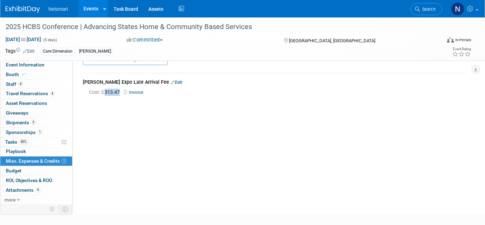
drag, startPoint x: 105, startPoint y: 90, endPoint x: 122, endPoint y: 90, distance: 16.9
click at [122, 90] on span "Cost: $ 313.47" at bounding box center [106, 92] width 34 height 6
copy span "313.47"
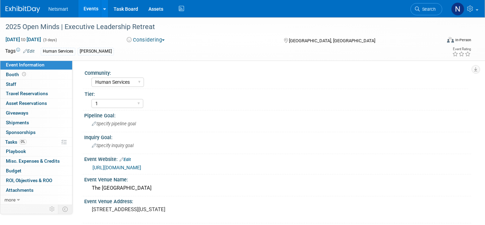
select select "Human Services"
select select "1"
click at [23, 83] on link "0 Staff 0" at bounding box center [36, 83] width 72 height 9
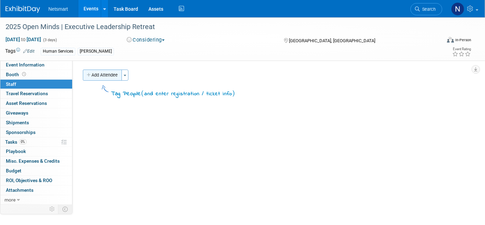
click at [103, 74] on button "Add Attendee" at bounding box center [102, 74] width 39 height 11
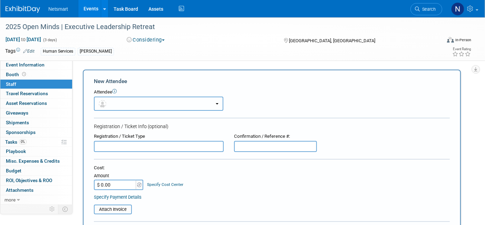
click at [117, 100] on button "button" at bounding box center [159, 103] width 130 height 14
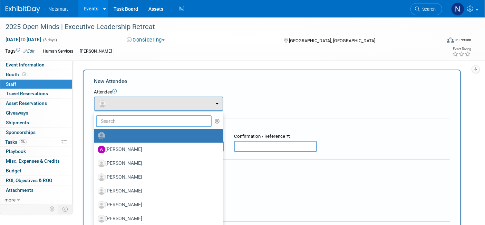
click at [123, 121] on input "text" at bounding box center [154, 121] width 116 height 12
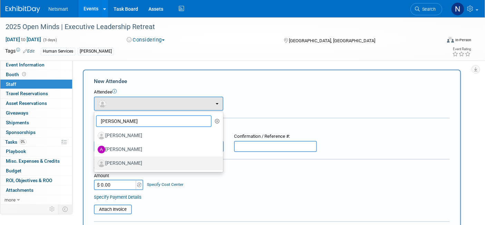
type input "amy"
click at [123, 160] on label "[PERSON_NAME]" at bounding box center [157, 163] width 119 height 11
click at [95, 160] on input "[PERSON_NAME]" at bounding box center [93, 162] width 4 height 4
select select "f2f0d41f-099f-4b58-a106-15e7bd3f69cd"
select select "300"
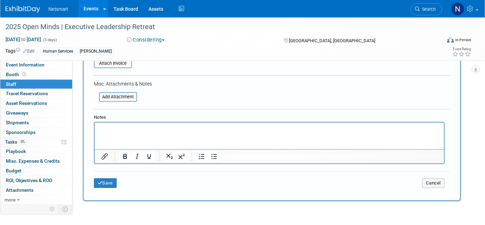
scroll to position [192, 0]
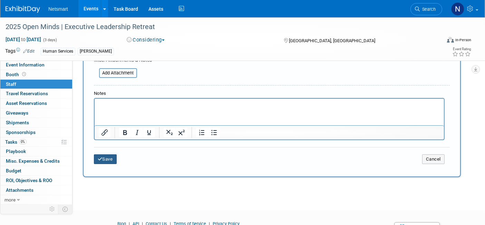
click at [101, 157] on icon "submit" at bounding box center [100, 159] width 5 height 4
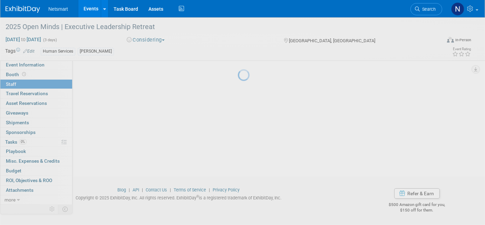
scroll to position [53, 0]
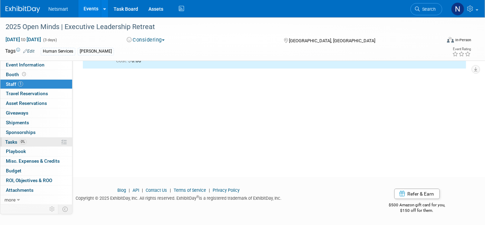
click at [40, 140] on link "0% Tasks 0%" at bounding box center [36, 141] width 72 height 9
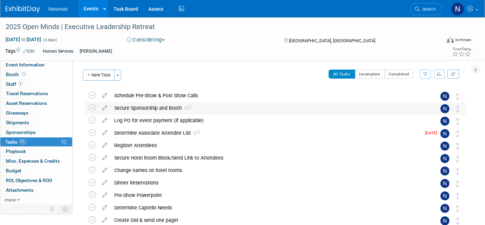
click at [144, 108] on div "Secure Sponsorship and Booth 1" at bounding box center [269, 108] width 316 height 12
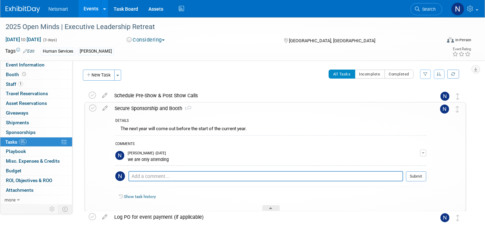
click at [144, 108] on div "Secure Sponsorship and Booth 1" at bounding box center [268, 108] width 315 height 12
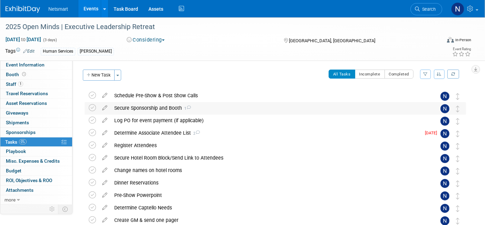
click at [96, 106] on td at bounding box center [94, 108] width 10 height 12
click at [95, 107] on icon at bounding box center [92, 107] width 7 height 7
click at [95, 96] on icon at bounding box center [92, 95] width 7 height 7
click at [93, 119] on icon at bounding box center [92, 119] width 7 height 7
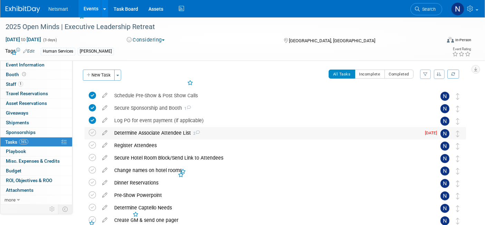
click at [151, 129] on div "Determine Associate Attendee List 2" at bounding box center [266, 133] width 310 height 12
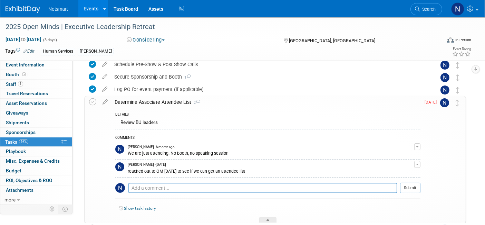
scroll to position [38, 0]
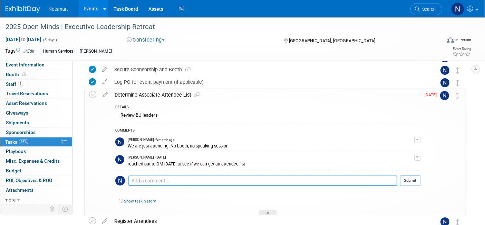
click at [185, 177] on textarea at bounding box center [263, 180] width 269 height 10
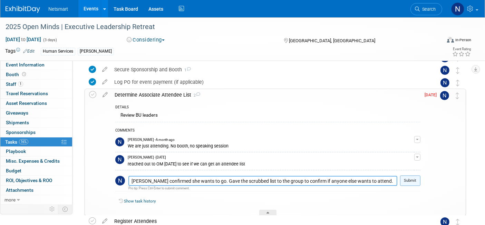
type textarea "Amy confirmed she wants to go. Gave the scrubbed list to the group to confirm i…"
drag, startPoint x: 409, startPoint y: 178, endPoint x: 377, endPoint y: 177, distance: 32.5
click at [409, 178] on button "Submit" at bounding box center [410, 180] width 20 height 10
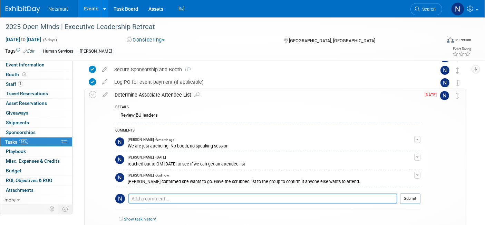
scroll to position [77, 0]
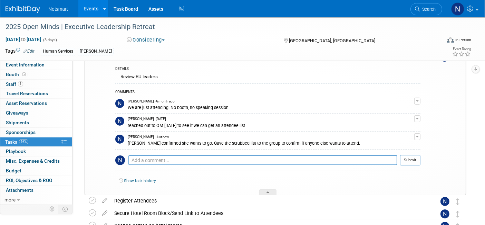
drag, startPoint x: 274, startPoint y: 192, endPoint x: 269, endPoint y: 190, distance: 4.9
click at [274, 192] on div at bounding box center [267, 192] width 17 height 6
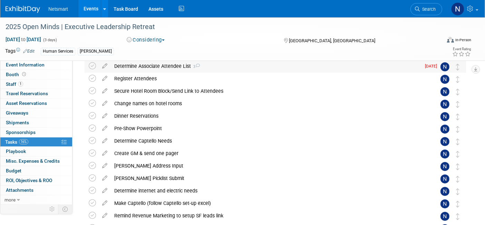
scroll to position [38, 0]
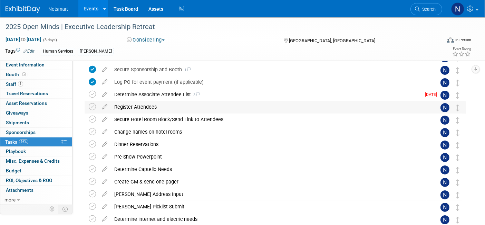
click at [135, 103] on div "Register Attendees" at bounding box center [269, 107] width 316 height 12
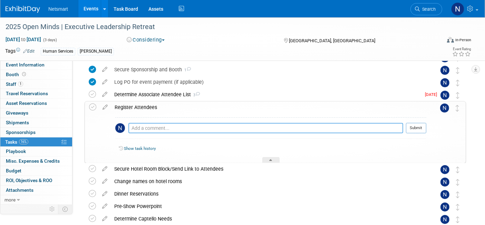
click at [166, 129] on textarea at bounding box center [266, 128] width 275 height 10
type textarea "registered Amy"
click at [413, 125] on button "Submit" at bounding box center [416, 128] width 20 height 10
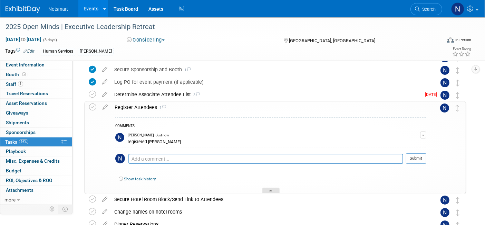
click at [269, 188] on div at bounding box center [271, 190] width 17 height 6
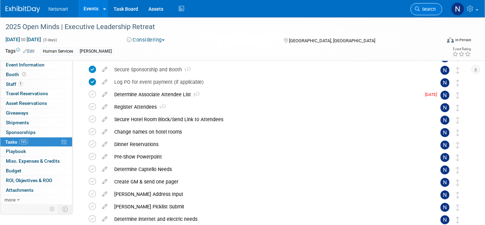
click at [418, 7] on icon at bounding box center [417, 9] width 5 height 5
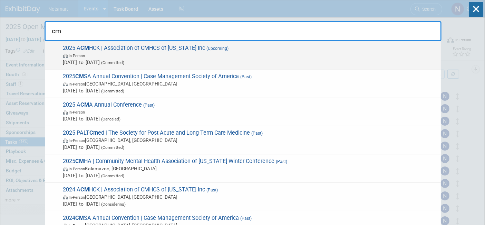
type input "cm"
click at [277, 57] on span "In-Person" at bounding box center [250, 55] width 375 height 7
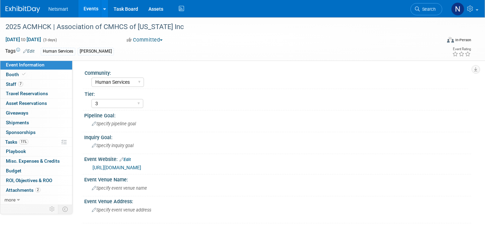
select select "Human Services"
select select "3"
click at [419, 8] on icon at bounding box center [417, 9] width 5 height 5
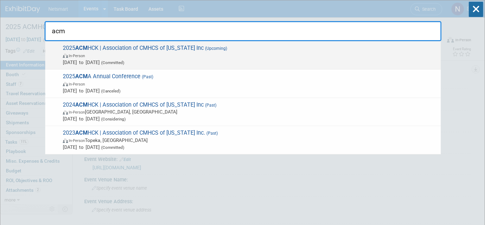
type input "acm"
click at [81, 54] on span "In-Person" at bounding box center [77, 56] width 16 height 4
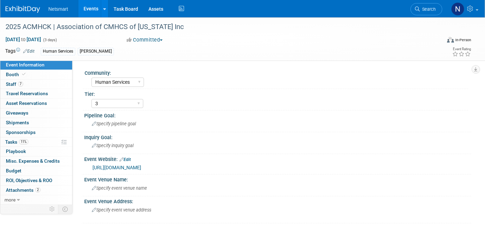
select select "Human Services"
select select "3"
click at [26, 143] on span "11%" at bounding box center [23, 141] width 9 height 5
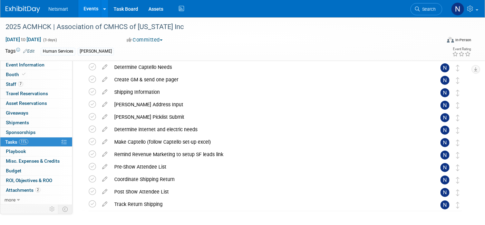
scroll to position [130, 0]
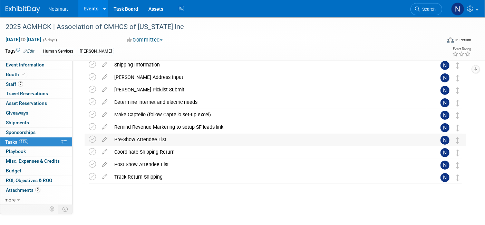
click at [131, 140] on div "Pre-Show Attendee List" at bounding box center [269, 139] width 316 height 12
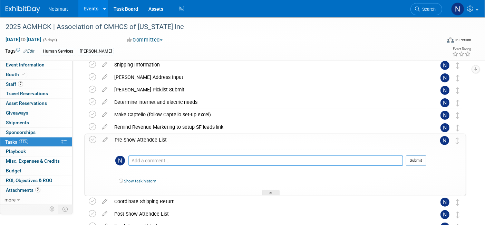
click at [144, 163] on textarea at bounding box center [266, 160] width 275 height 10
type textarea "put in wrike for scrubbing"
click at [409, 161] on button "Submit" at bounding box center [416, 160] width 20 height 10
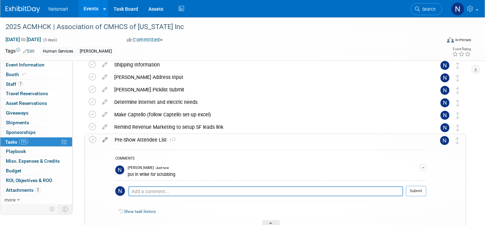
click at [104, 140] on icon at bounding box center [105, 138] width 12 height 9
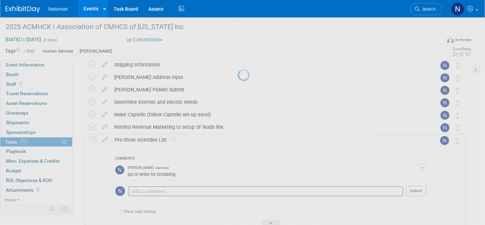
select select "7"
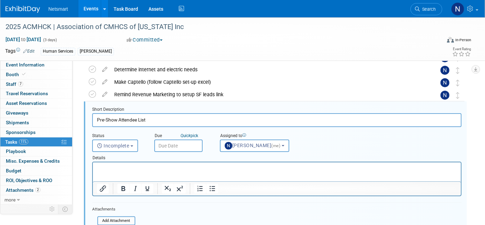
scroll to position [0, 0]
click at [180, 144] on input "text" at bounding box center [178, 145] width 48 height 12
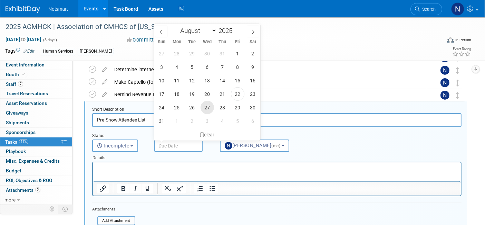
click at [208, 108] on span "27" at bounding box center [207, 107] width 13 height 13
type input "[DATE]"
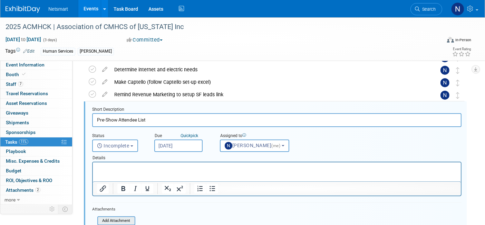
click at [126, 217] on input "file" at bounding box center [99, 221] width 70 height 8
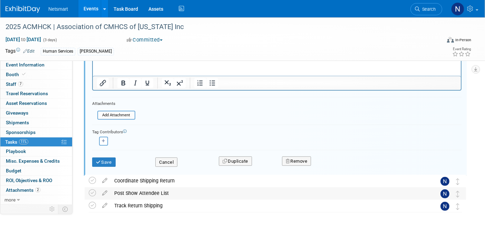
scroll to position [278, 0]
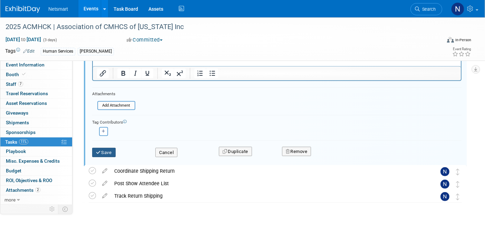
click at [103, 150] on button "Save" at bounding box center [103, 153] width 23 height 10
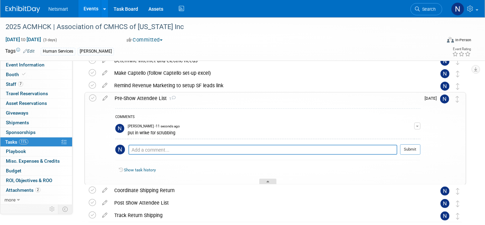
click at [267, 180] on icon at bounding box center [268, 182] width 3 height 4
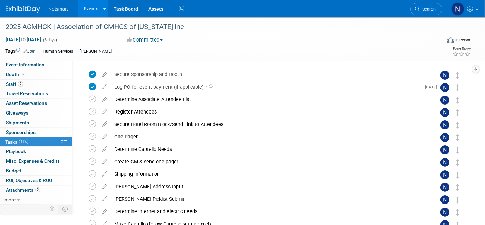
scroll to position [15, 0]
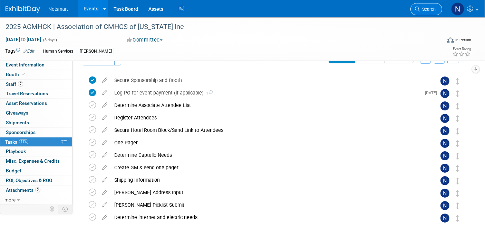
click at [429, 7] on span "Search" at bounding box center [428, 9] width 16 height 5
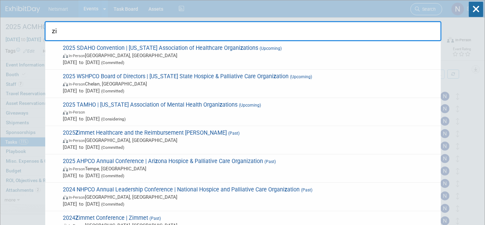
type input "zim"
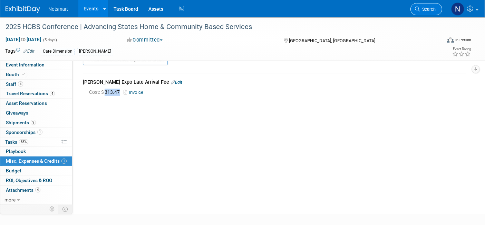
click at [424, 11] on span "Search" at bounding box center [428, 9] width 16 height 5
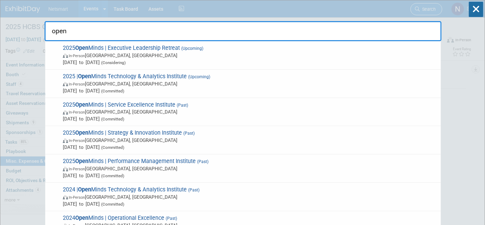
type input "open"
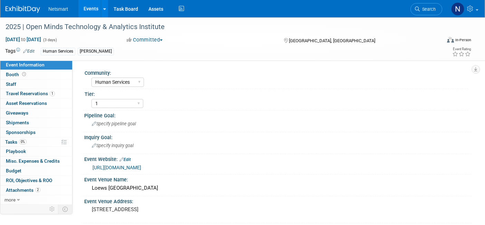
select select "Human Services"
select select "1"
click at [28, 76] on link "Booth" at bounding box center [36, 74] width 72 height 9
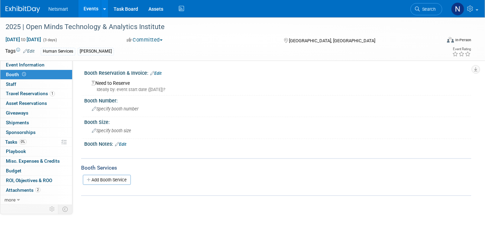
click at [157, 73] on link "Edit" at bounding box center [155, 73] width 11 height 5
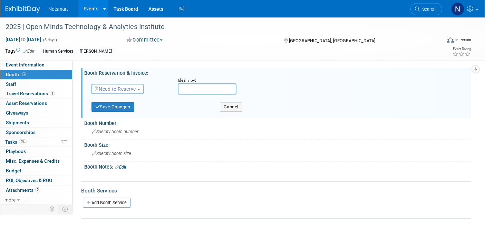
click at [112, 89] on span "Need to Reserve" at bounding box center [115, 89] width 41 height 6
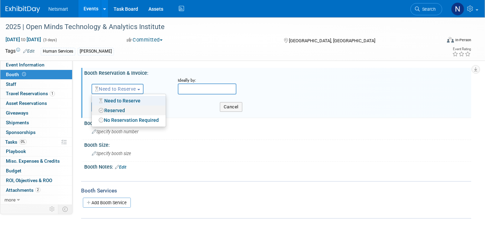
click at [115, 110] on link "Reserved" at bounding box center [129, 110] width 74 height 10
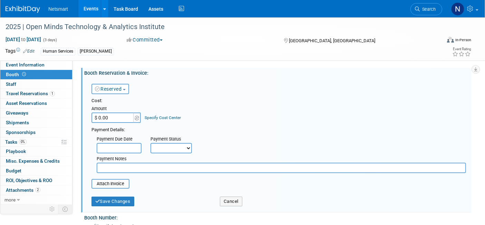
scroll to position [74, 0]
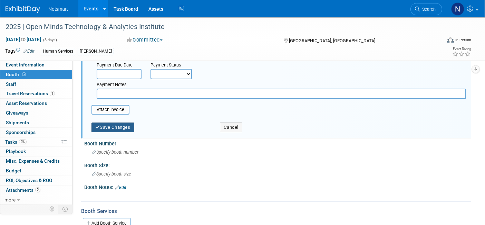
click at [108, 126] on button "Save Changes" at bounding box center [113, 127] width 43 height 10
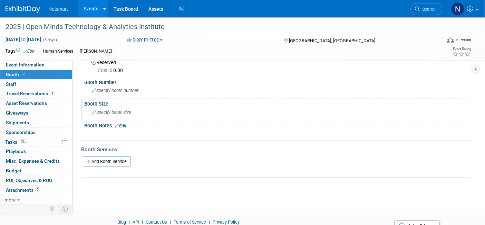
scroll to position [19, 0]
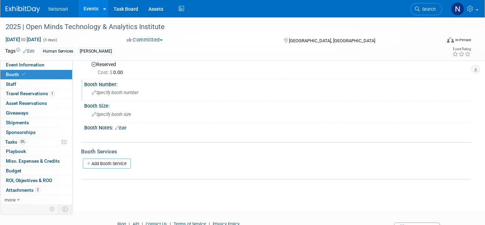
click at [114, 90] on span "Specify booth number" at bounding box center [115, 92] width 47 height 5
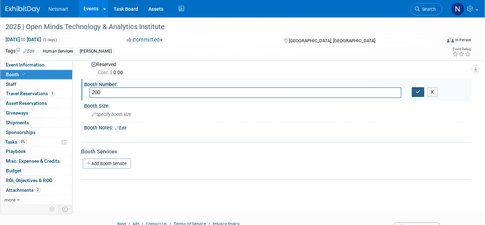
type input "200"
click at [414, 92] on button "button" at bounding box center [418, 92] width 12 height 10
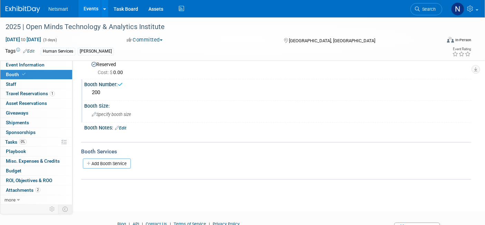
click at [121, 115] on span "Specify booth size" at bounding box center [111, 114] width 39 height 5
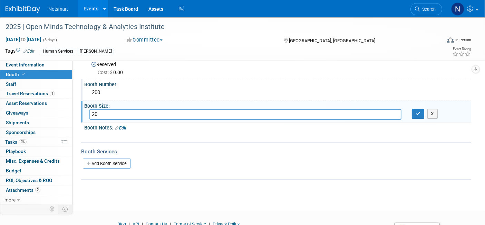
type input "2"
type input "10x10"
click at [417, 115] on button "button" at bounding box center [418, 114] width 12 height 10
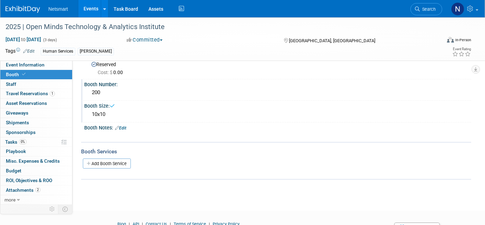
scroll to position [0, 0]
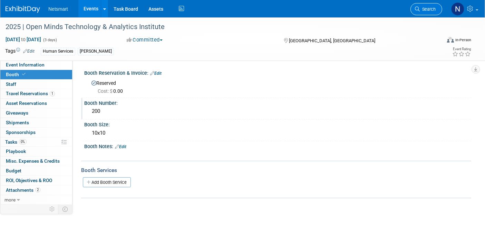
click at [427, 7] on span "Search" at bounding box center [428, 9] width 16 height 5
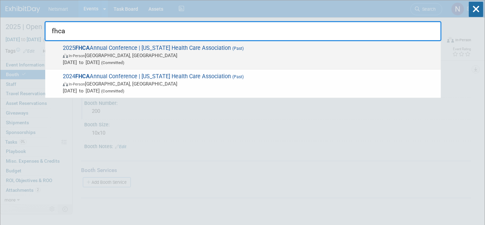
type input "fhca"
click at [124, 61] on span "(Committed)" at bounding box center [112, 62] width 25 height 5
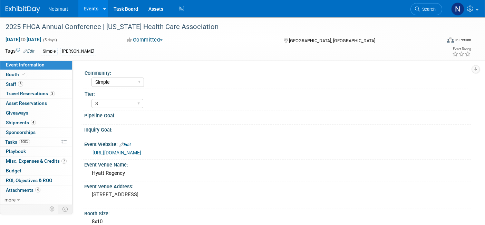
select select "Simple"
select select "3"
select select "No"
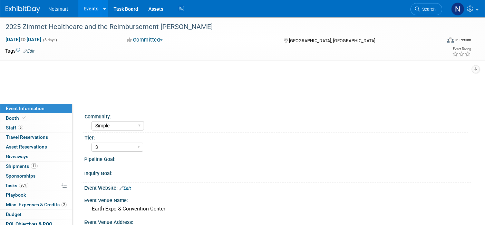
select select "Simple"
select select "3"
select select "No"
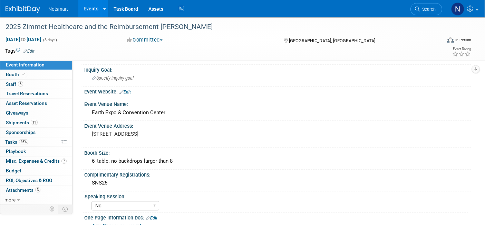
scroll to position [103, 0]
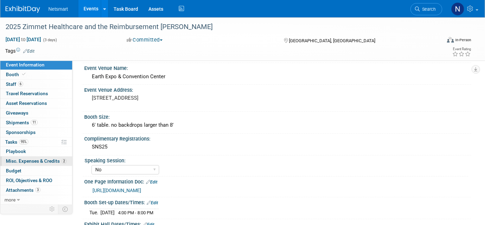
click at [34, 158] on span "Misc. Expenses & Credits 2" at bounding box center [36, 161] width 61 height 6
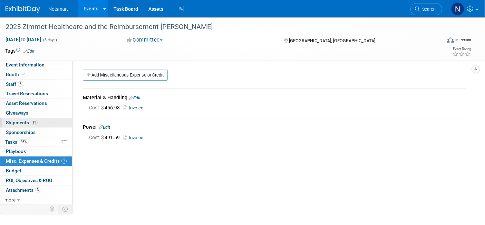
click at [31, 123] on span "11" at bounding box center [34, 122] width 7 height 5
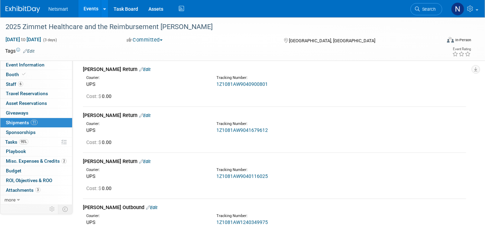
scroll to position [135, 0]
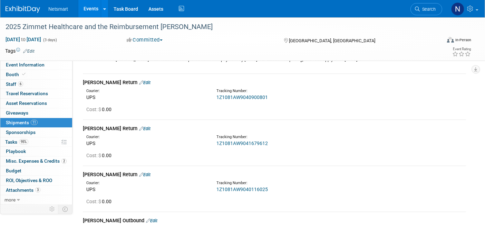
click at [238, 94] on link "1Z1081AW9040900801" at bounding box center [242, 97] width 51 height 6
click at [239, 142] on link "1Z1081AW9041679612" at bounding box center [242, 143] width 51 height 6
click at [248, 188] on link "1Z1081AW9040116025" at bounding box center [242, 189] width 51 height 6
